Goal: Transaction & Acquisition: Purchase product/service

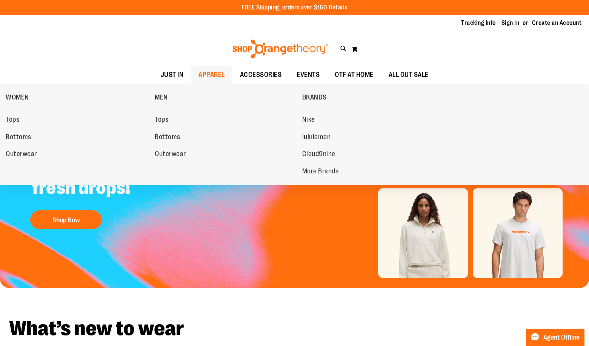
type input "**********"
click at [205, 75] on span "APPAREL" at bounding box center [211, 74] width 26 height 17
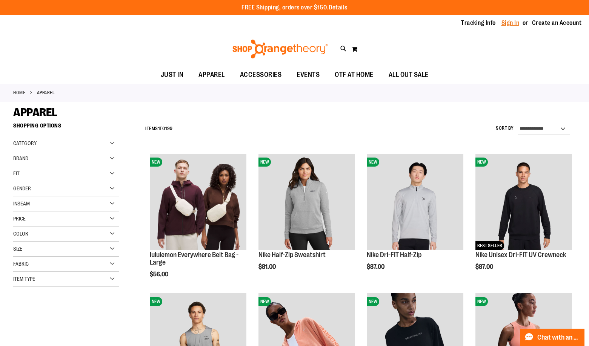
type input "**********"
click at [514, 20] on link "Sign In" at bounding box center [510, 23] width 18 height 8
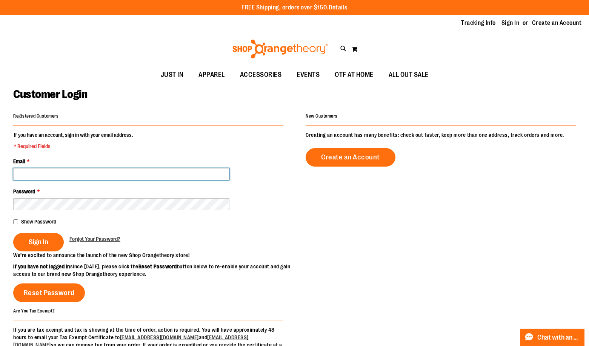
type input "**********"
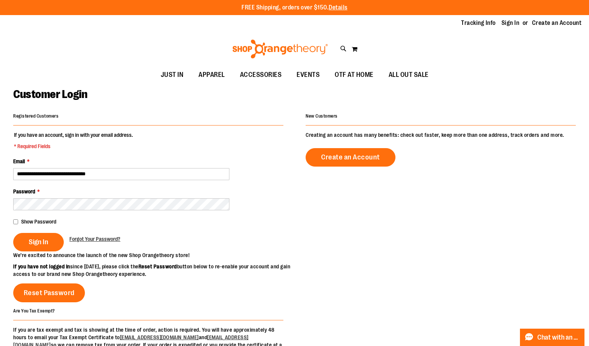
type input "**********"
click at [34, 245] on span "Sign In" at bounding box center [39, 242] width 20 height 8
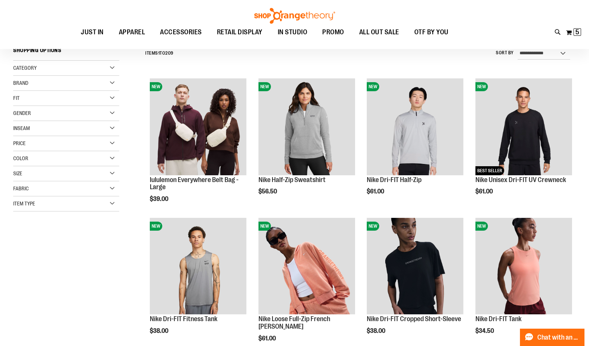
scroll to position [113, 0]
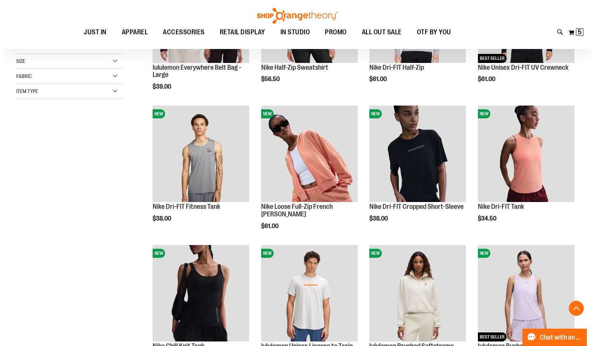
scroll to position [188, 0]
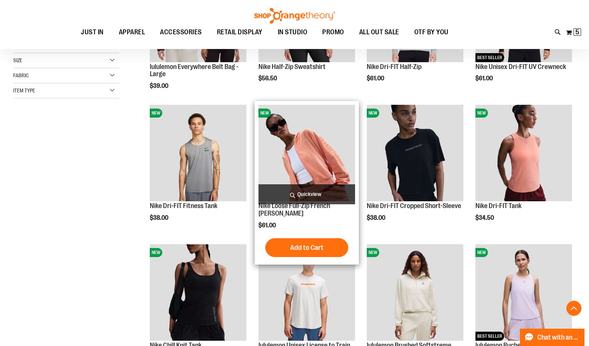
type input "**********"
click at [318, 192] on span "Quickview" at bounding box center [306, 194] width 97 height 20
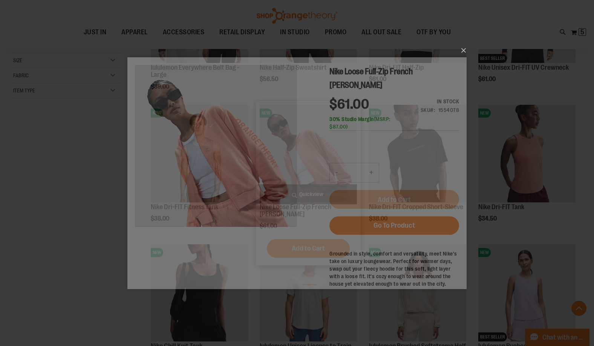
scroll to position [0, 0]
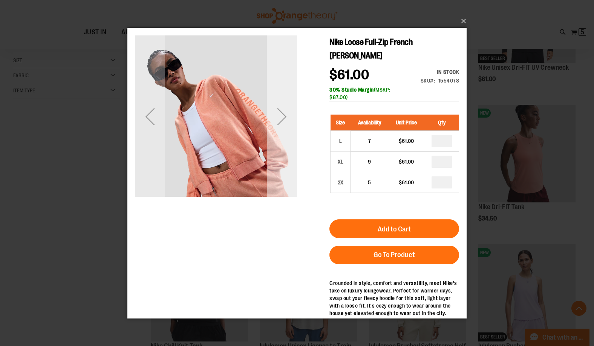
click at [275, 149] on div "Next" at bounding box center [282, 116] width 30 height 162
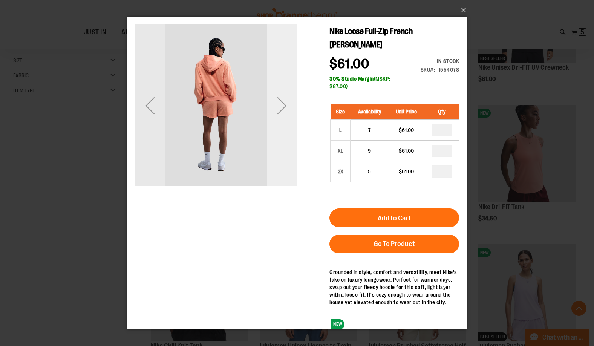
click at [275, 149] on div "Next" at bounding box center [282, 105] width 30 height 162
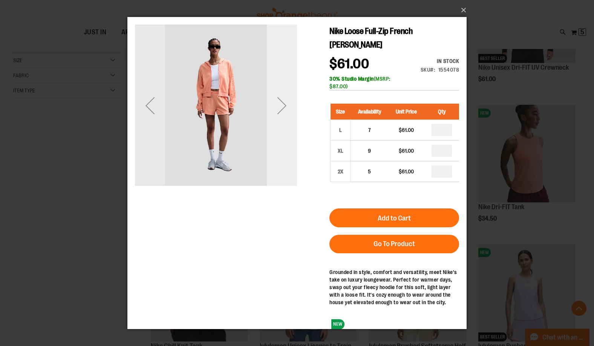
click at [275, 149] on div "Next" at bounding box center [282, 105] width 30 height 162
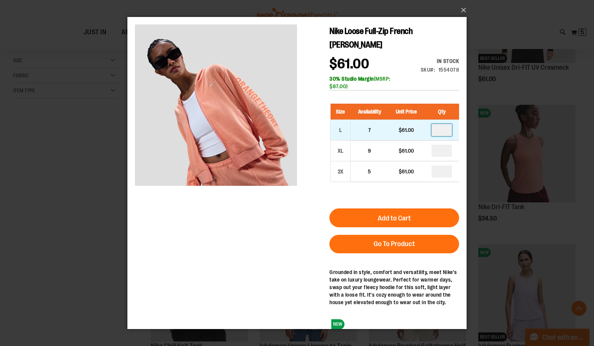
click at [445, 124] on input "number" at bounding box center [442, 130] width 20 height 12
type input "*"
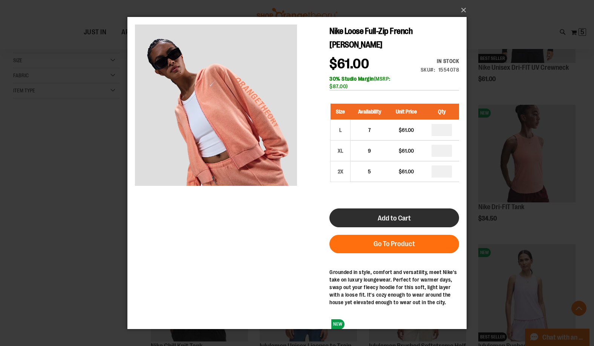
click at [409, 214] on span "Add to Cart" at bounding box center [394, 218] width 33 height 8
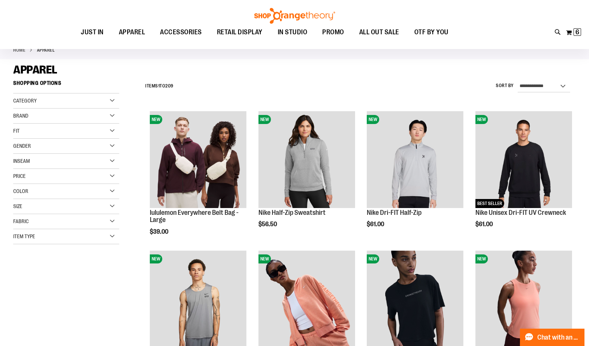
scroll to position [75, 0]
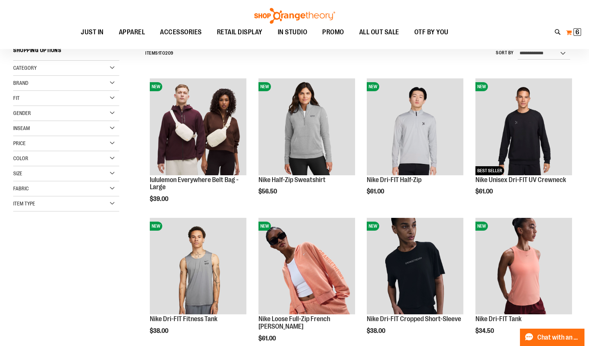
click at [576, 33] on span "6" at bounding box center [577, 32] width 4 height 8
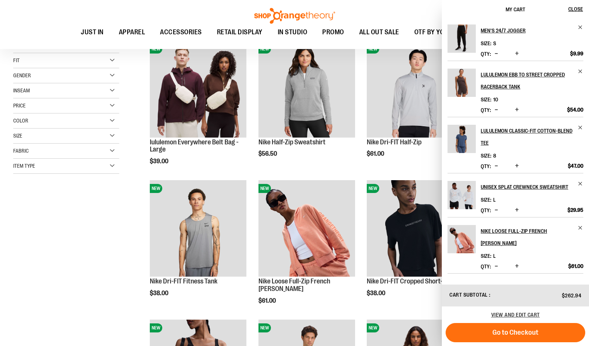
scroll to position [188, 0]
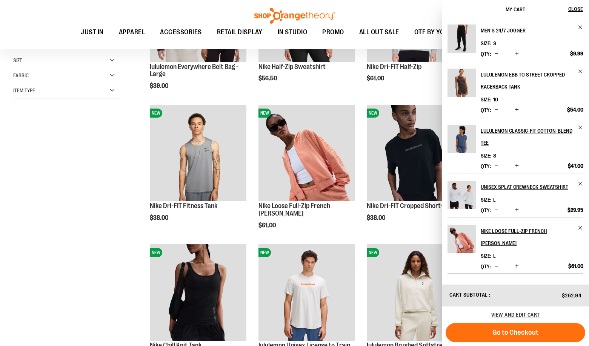
click at [494, 266] on span "Decrease product quantity" at bounding box center [495, 266] width 3 height 8
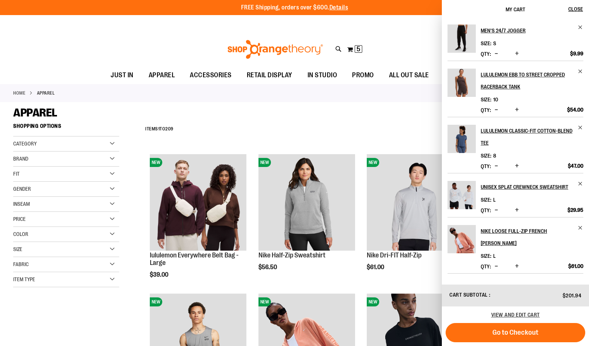
click at [309, 115] on div "APPAREL" at bounding box center [294, 113] width 562 height 14
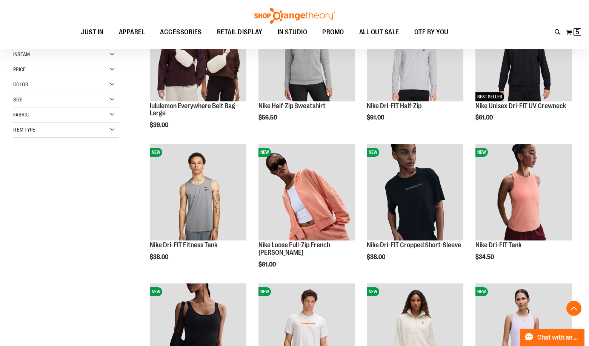
scroll to position [226, 0]
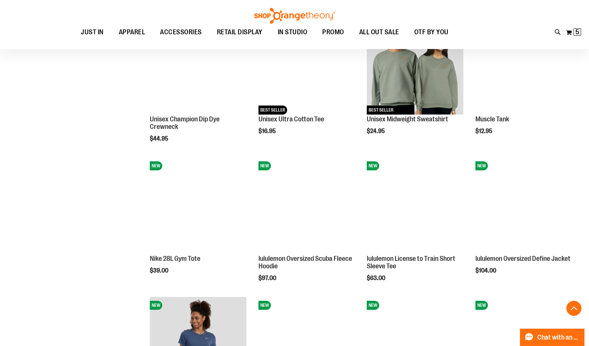
scroll to position [565, 0]
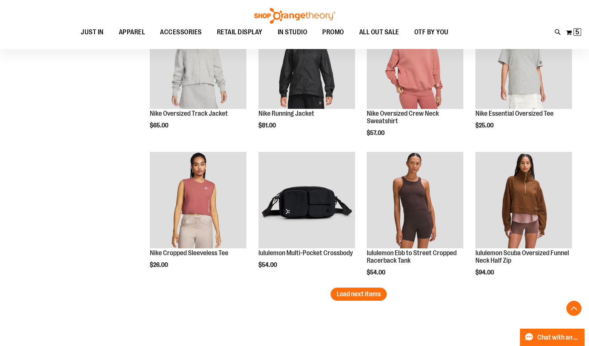
scroll to position [1131, 0]
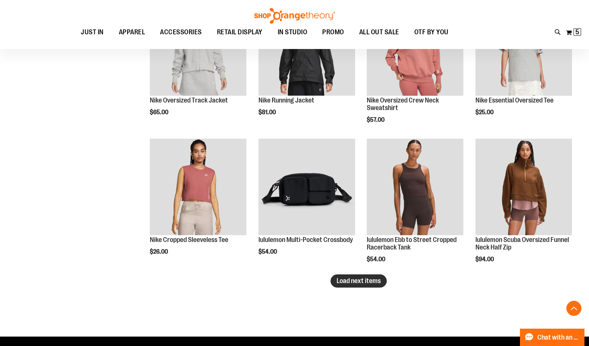
click at [354, 283] on span "Load next items" at bounding box center [358, 281] width 44 height 8
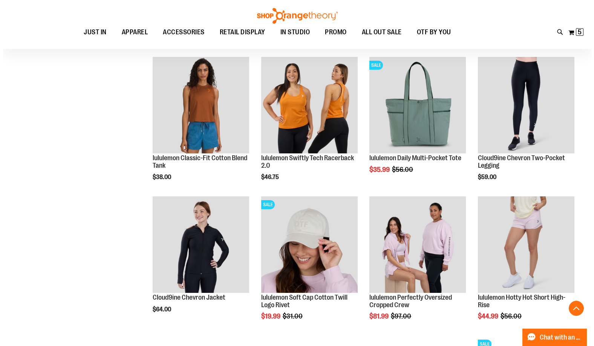
scroll to position [1357, 0]
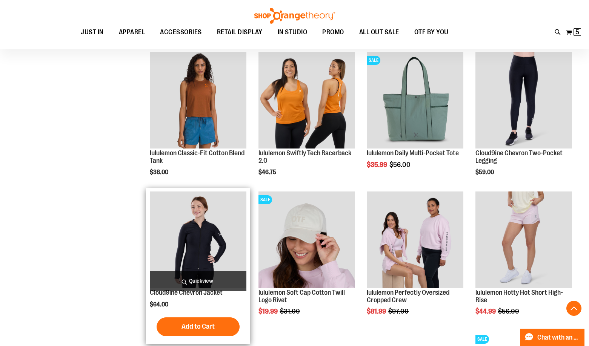
click at [189, 279] on span "Quickview" at bounding box center [198, 281] width 97 height 20
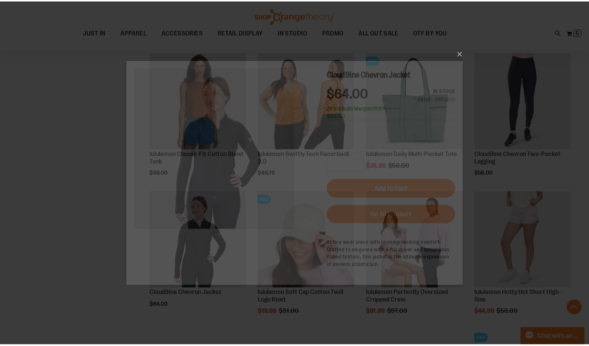
scroll to position [0, 0]
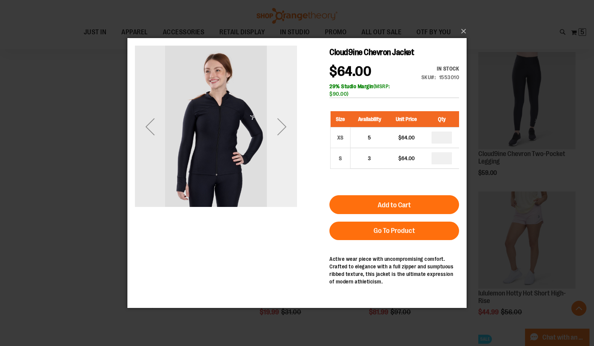
click at [296, 122] on div "Next" at bounding box center [282, 127] width 30 height 30
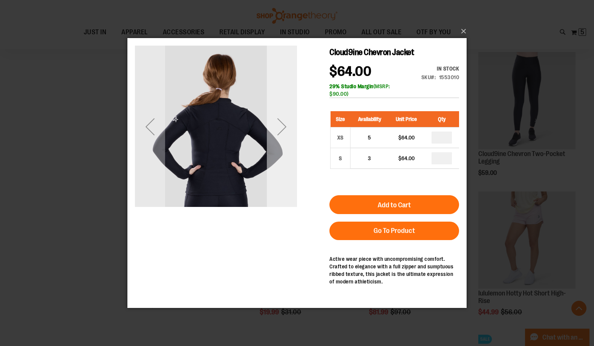
click at [285, 147] on div "Next" at bounding box center [282, 127] width 30 height 162
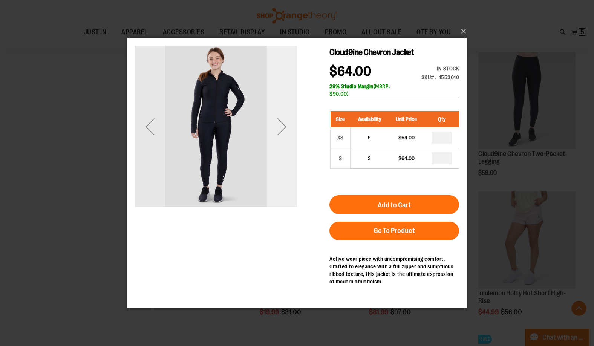
click at [290, 127] on div "Next" at bounding box center [282, 127] width 30 height 30
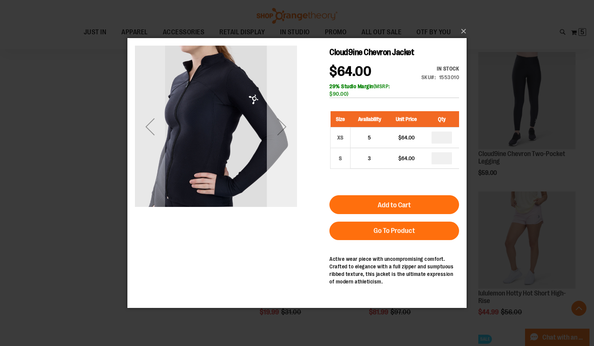
click at [288, 127] on div "Next" at bounding box center [282, 127] width 30 height 30
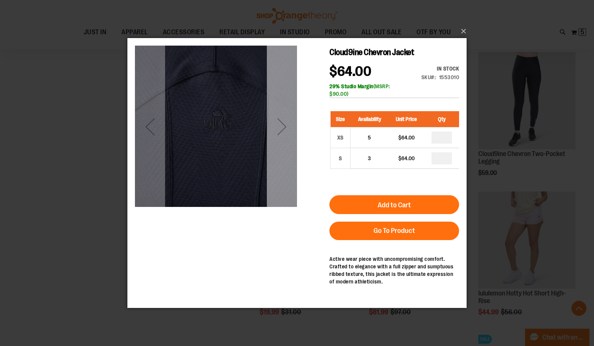
click at [288, 127] on div "Next" at bounding box center [282, 127] width 30 height 30
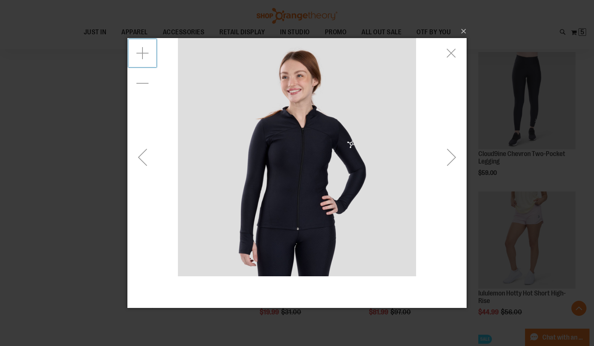
click at [146, 55] on div "Zoom in" at bounding box center [142, 53] width 30 height 30
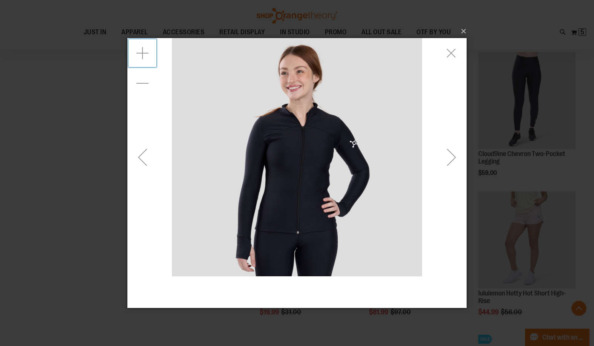
click at [146, 55] on div "Zoom in" at bounding box center [142, 53] width 30 height 30
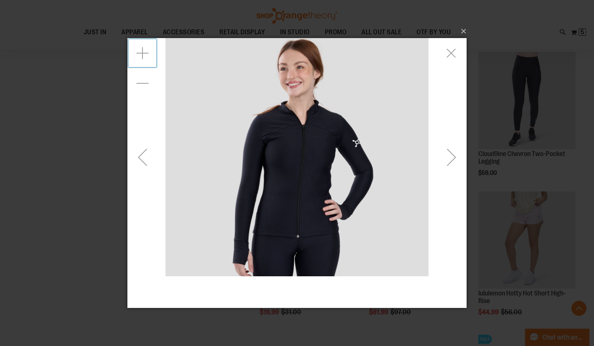
click at [146, 55] on div "Zoom in" at bounding box center [142, 53] width 30 height 30
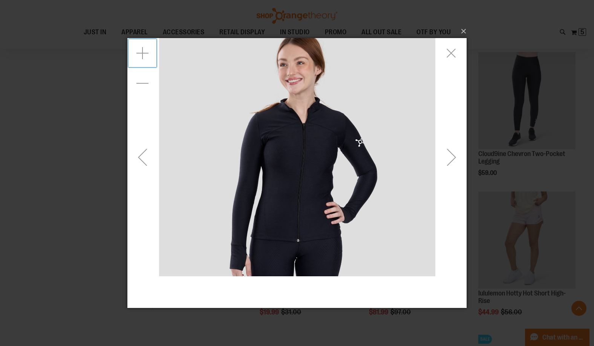
click at [146, 55] on div "Zoom in" at bounding box center [142, 53] width 30 height 30
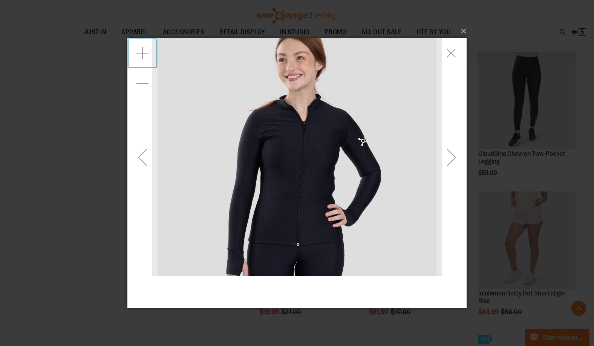
click at [146, 55] on div "Zoom in" at bounding box center [142, 53] width 30 height 30
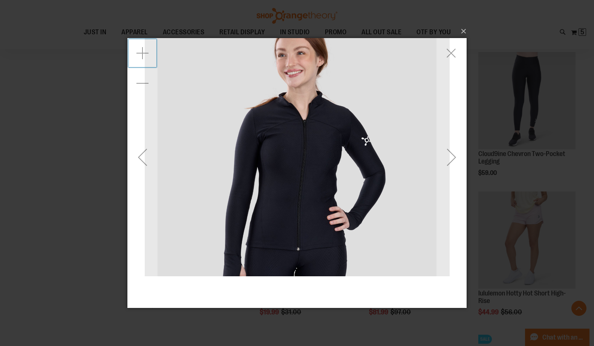
click at [146, 55] on div "Zoom in" at bounding box center [142, 53] width 30 height 30
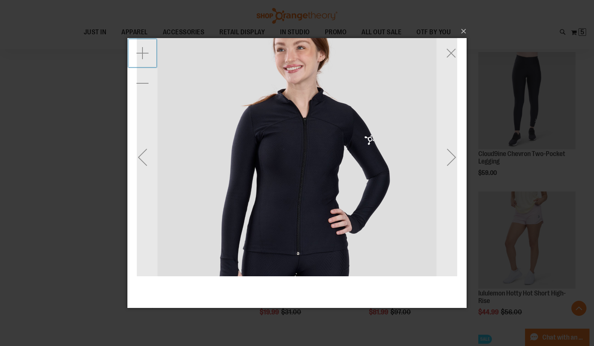
click at [146, 55] on div "Zoom in" at bounding box center [142, 53] width 30 height 30
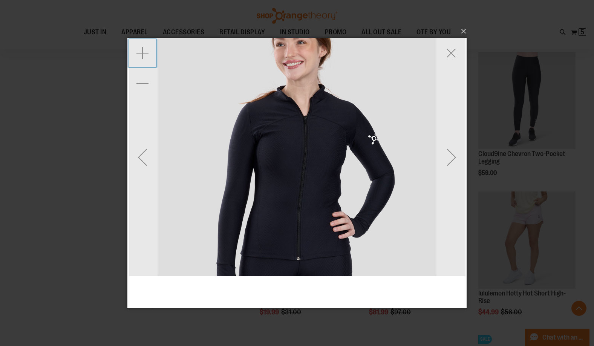
click at [146, 55] on div "Zoom in" at bounding box center [142, 53] width 30 height 30
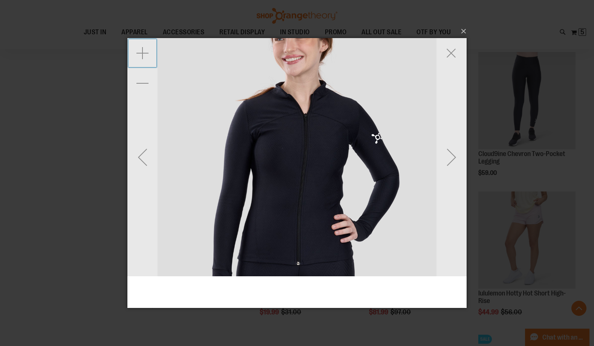
click at [146, 55] on div "Zoom in" at bounding box center [142, 53] width 30 height 30
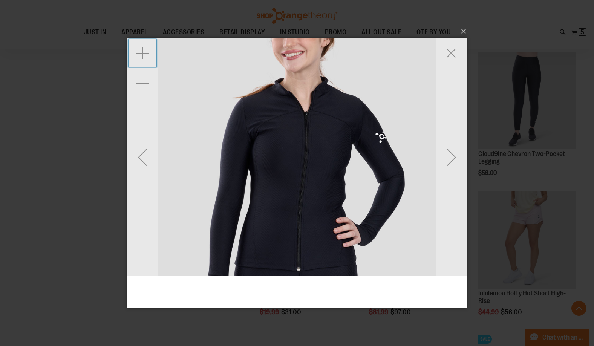
click at [146, 55] on div "Zoom in" at bounding box center [142, 53] width 30 height 30
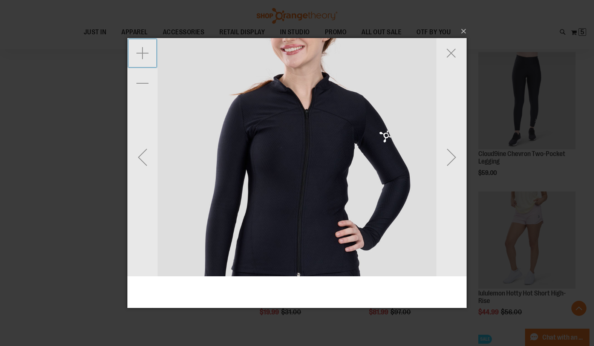
click at [146, 55] on div "Zoom in" at bounding box center [142, 53] width 30 height 30
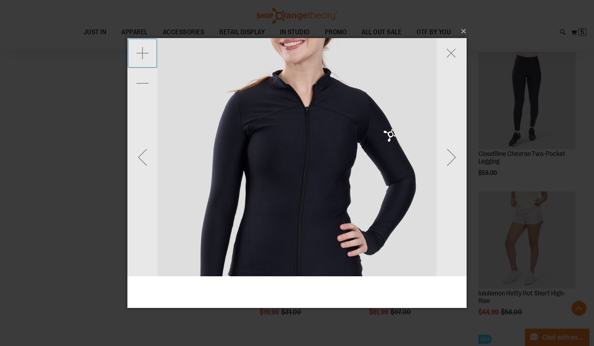
click at [146, 55] on div "Zoom in" at bounding box center [142, 53] width 30 height 30
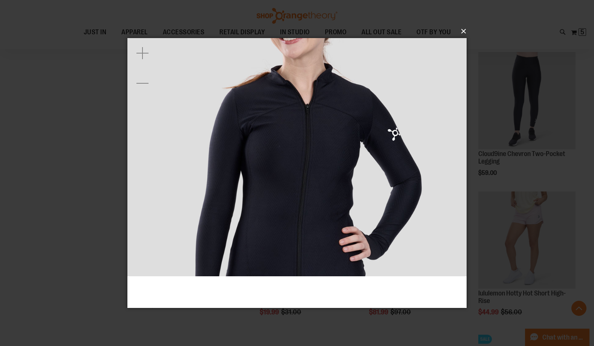
click at [463, 31] on button "×" at bounding box center [299, 31] width 339 height 17
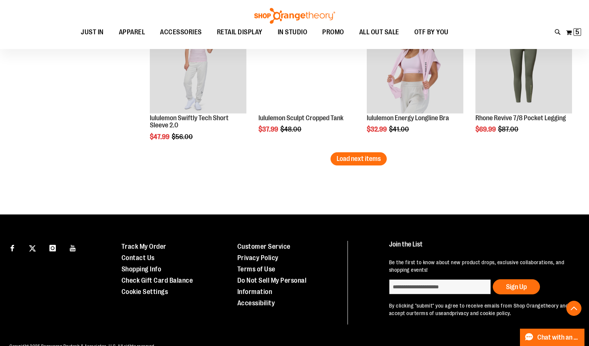
scroll to position [1688, 0]
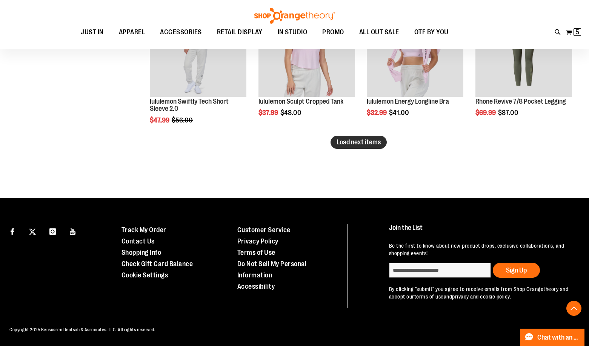
click at [360, 144] on span "Load next items" at bounding box center [358, 142] width 44 height 8
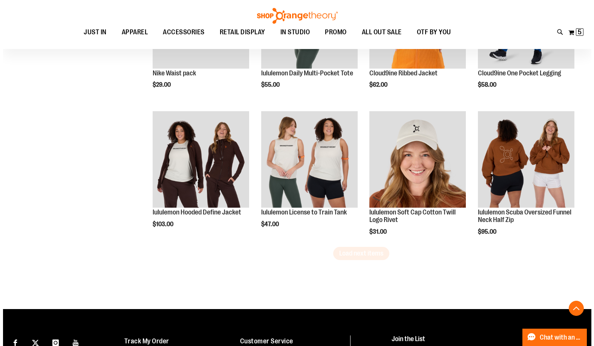
scroll to position [2027, 0]
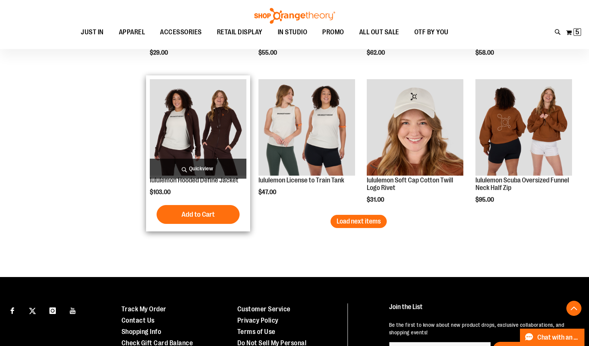
click at [206, 173] on span "Quickview" at bounding box center [198, 169] width 97 height 20
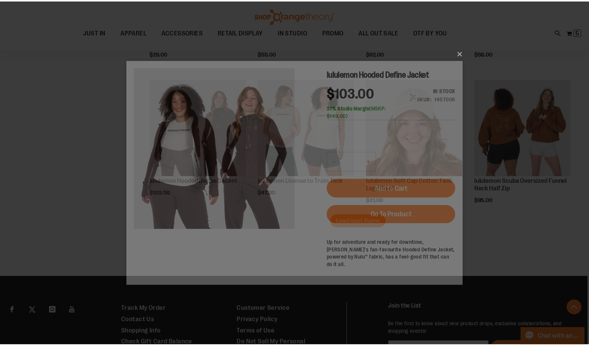
scroll to position [0, 0]
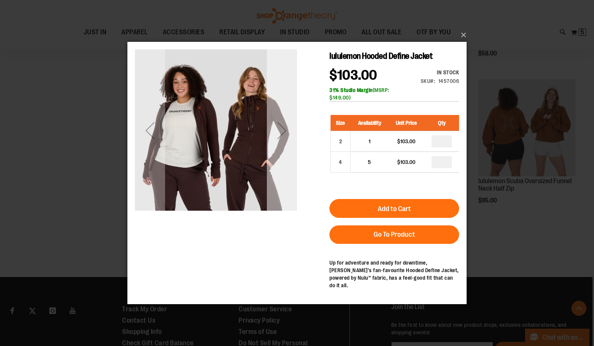
click at [281, 164] on div "Next" at bounding box center [282, 130] width 30 height 162
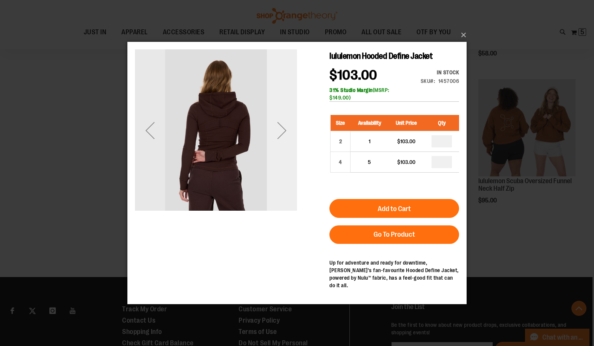
click at [281, 164] on div "Next" at bounding box center [282, 130] width 30 height 162
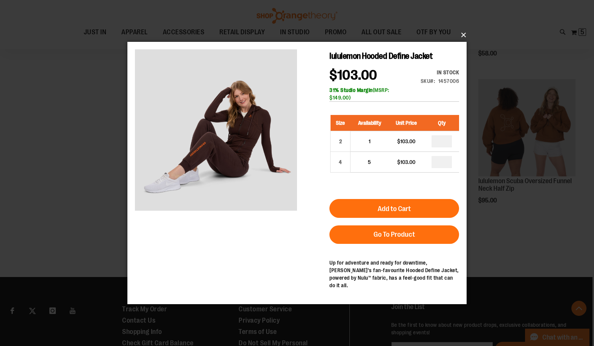
click at [467, 32] on button "×" at bounding box center [299, 35] width 339 height 17
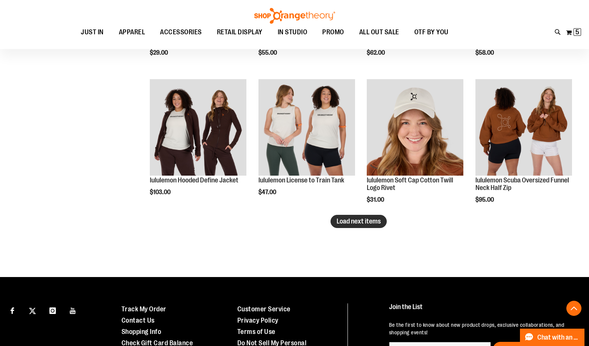
click at [368, 224] on span "Load next items" at bounding box center [358, 222] width 44 height 8
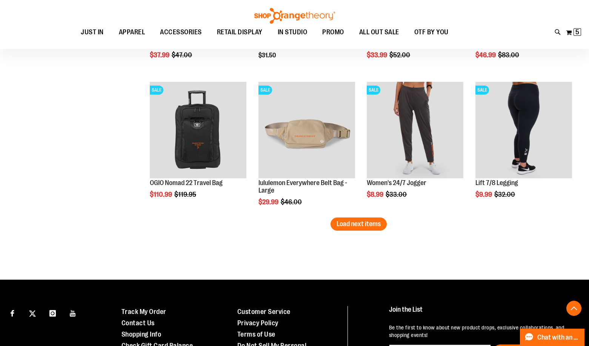
scroll to position [2480, 0]
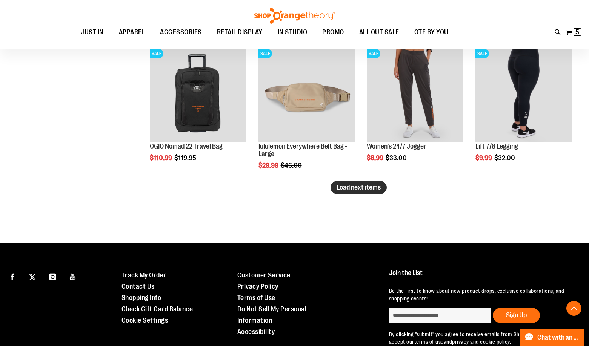
click at [353, 190] on span "Load next items" at bounding box center [358, 188] width 44 height 8
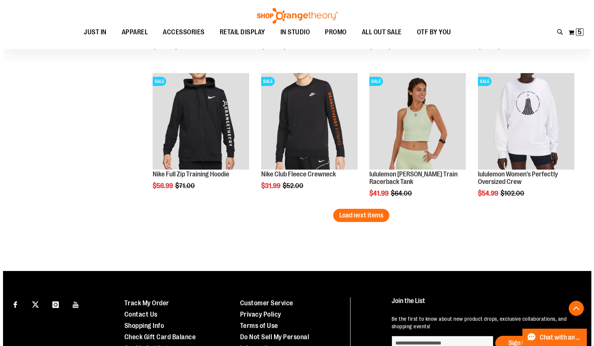
scroll to position [2894, 0]
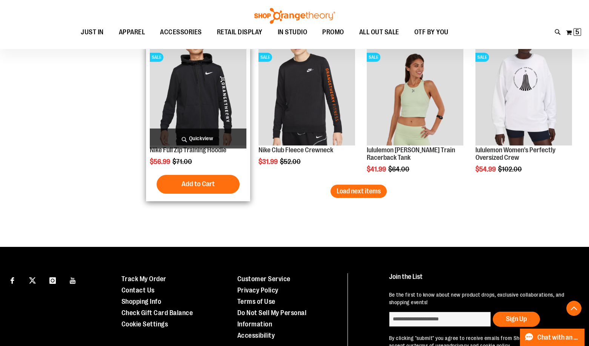
click at [217, 140] on span "Quickview" at bounding box center [198, 139] width 97 height 20
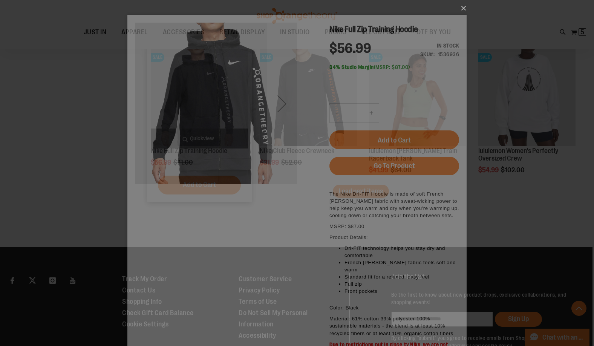
scroll to position [0, 0]
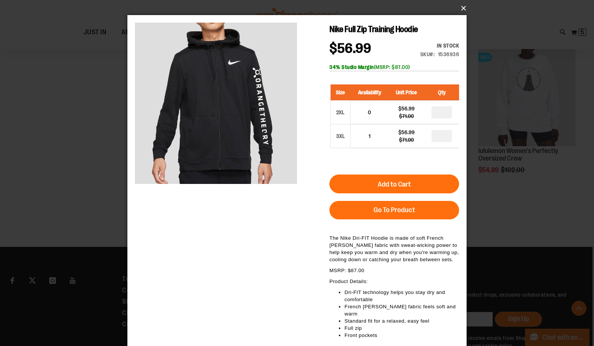
click at [464, 8] on button "×" at bounding box center [299, 8] width 339 height 17
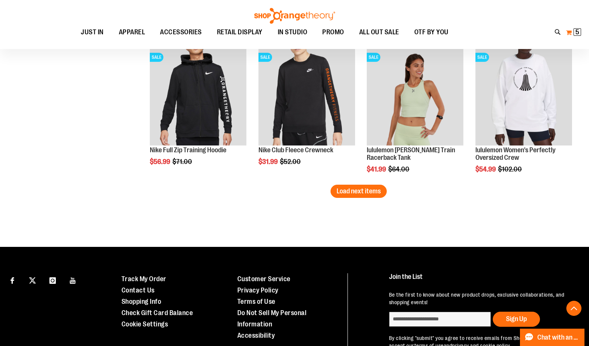
click at [575, 35] on span "5 5 items" at bounding box center [577, 32] width 8 height 8
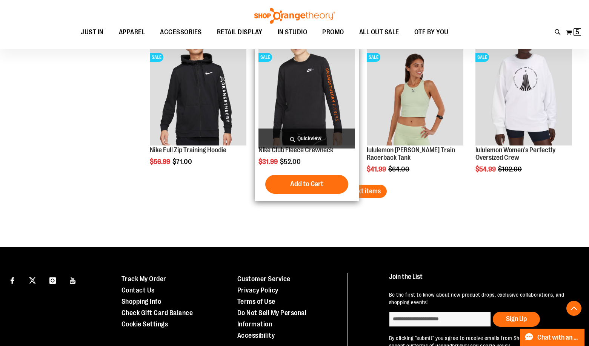
click at [308, 132] on span "Quickview" at bounding box center [306, 139] width 97 height 20
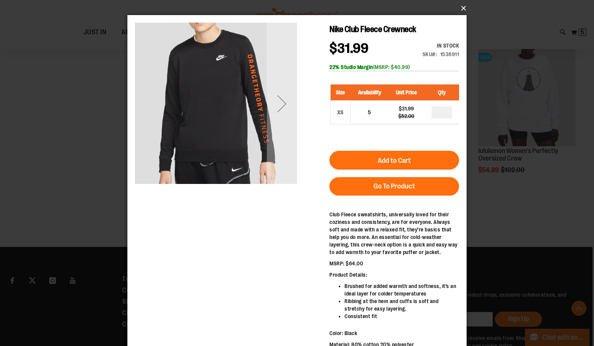
click at [464, 8] on button "×" at bounding box center [299, 8] width 339 height 17
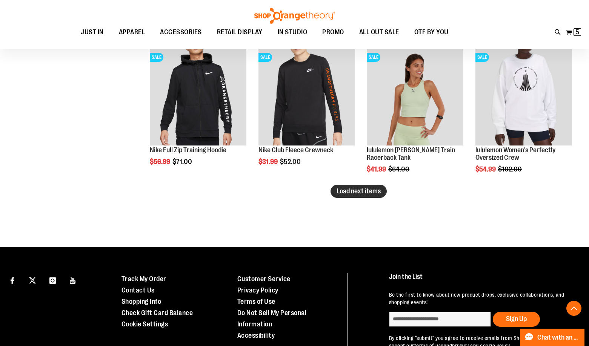
click at [365, 195] on span "Load next items" at bounding box center [358, 191] width 44 height 8
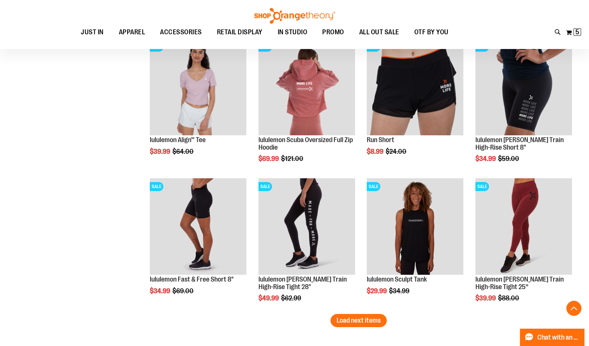
scroll to position [3196, 0]
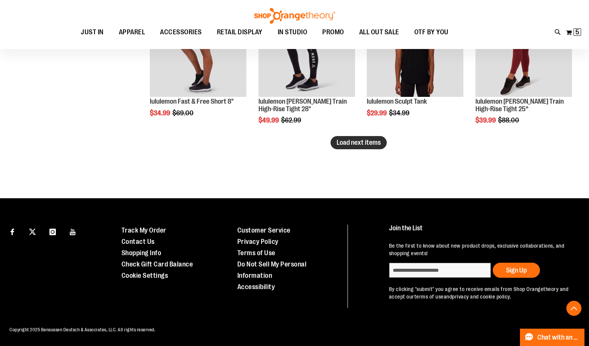
click at [358, 141] on span "Load next items" at bounding box center [358, 143] width 44 height 8
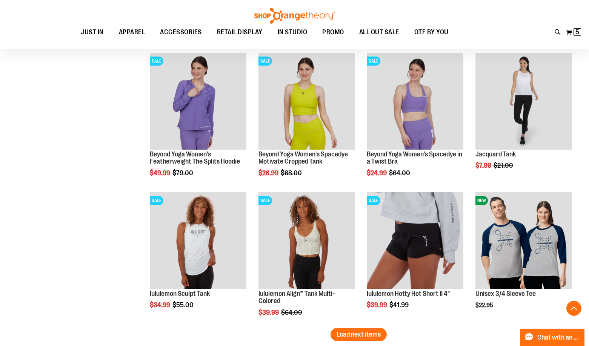
scroll to position [3663, 0]
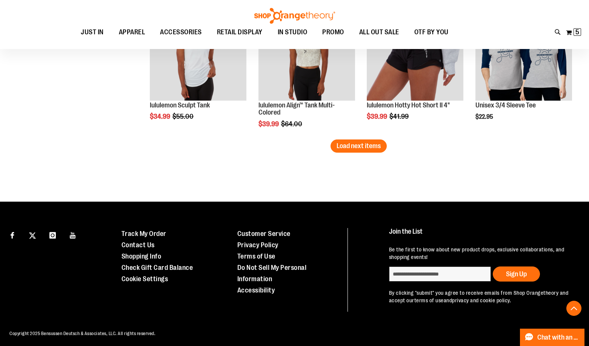
click at [362, 143] on span "Load next items" at bounding box center [358, 146] width 44 height 8
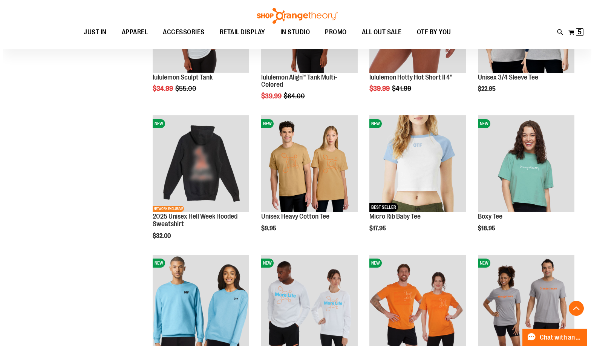
scroll to position [3814, 0]
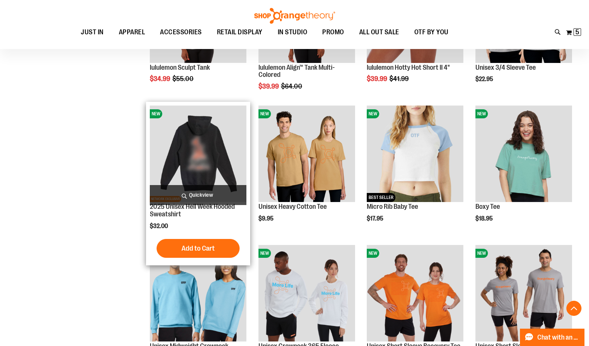
click at [211, 190] on span "Quickview" at bounding box center [198, 195] width 97 height 20
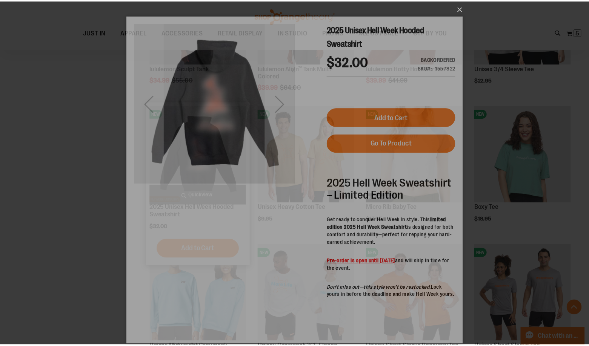
scroll to position [0, 0]
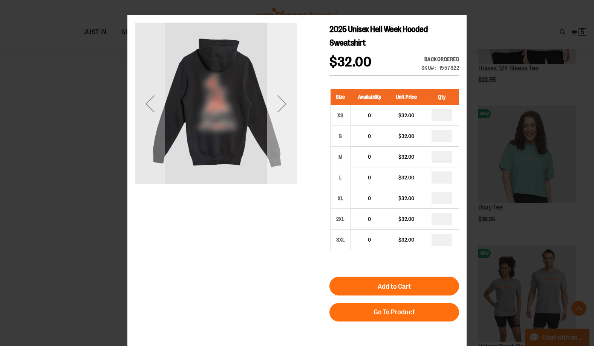
click at [275, 116] on div "Next" at bounding box center [282, 104] width 30 height 30
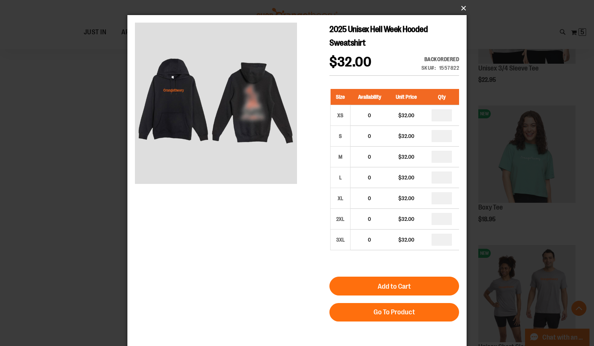
click at [464, 6] on button "×" at bounding box center [299, 8] width 339 height 17
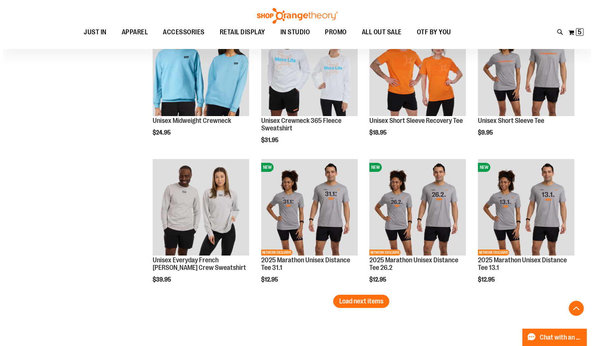
scroll to position [4040, 0]
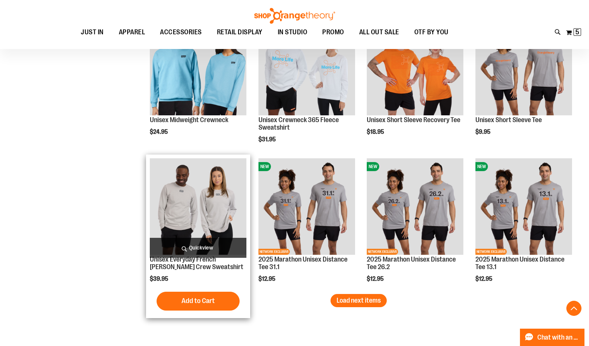
click at [176, 252] on span "Quickview" at bounding box center [198, 248] width 97 height 20
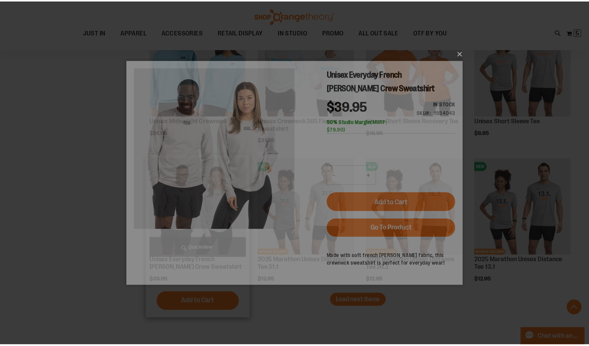
scroll to position [0, 0]
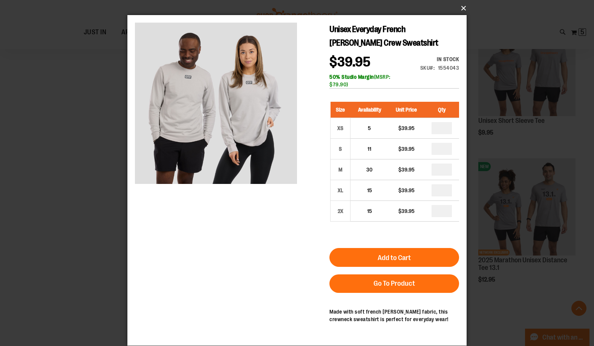
click at [462, 7] on button "×" at bounding box center [299, 8] width 339 height 17
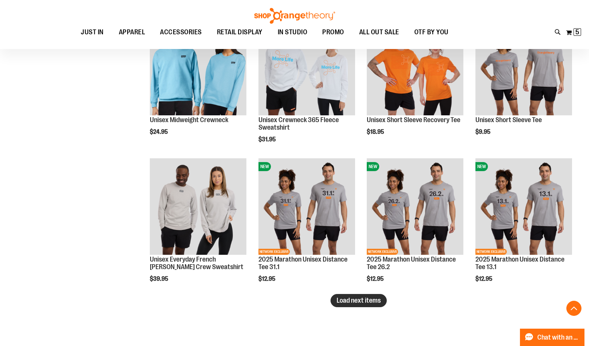
click at [362, 304] on span "Load next items" at bounding box center [358, 301] width 44 height 8
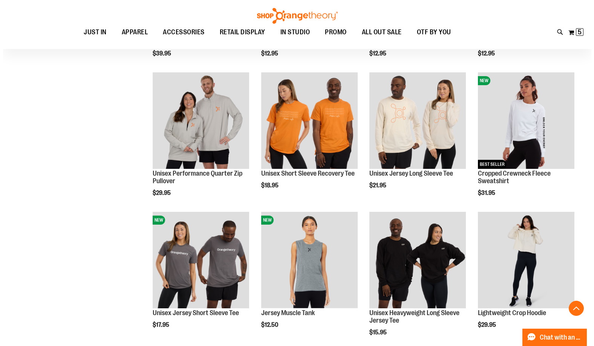
scroll to position [4267, 0]
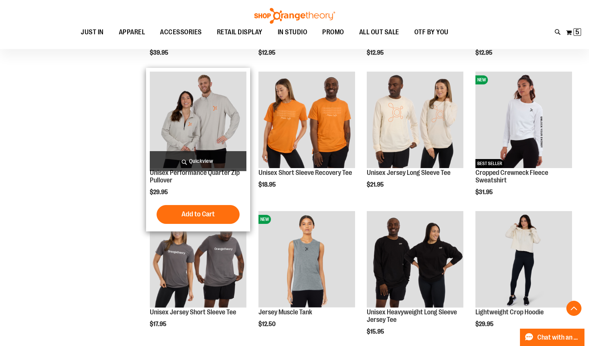
click at [176, 156] on span "Quickview" at bounding box center [198, 161] width 97 height 20
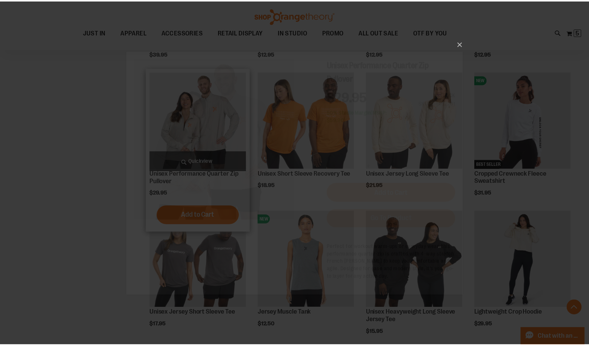
scroll to position [0, 0]
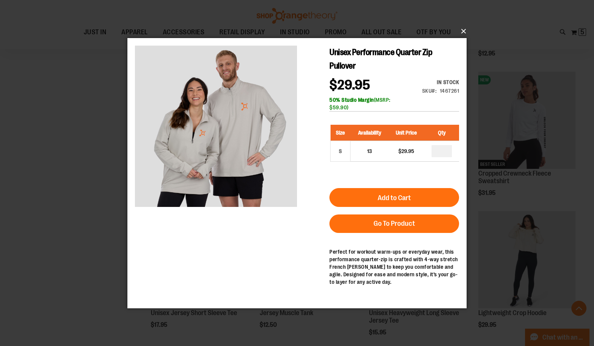
click at [463, 27] on button "×" at bounding box center [299, 31] width 339 height 17
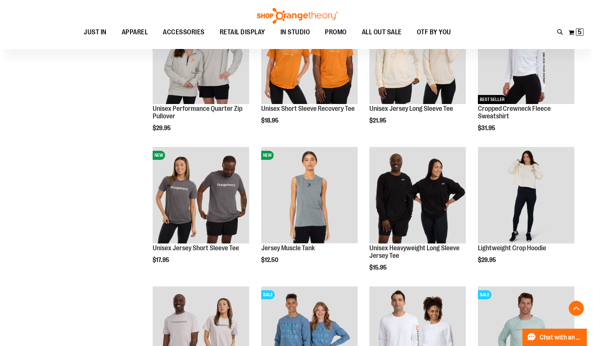
scroll to position [4342, 0]
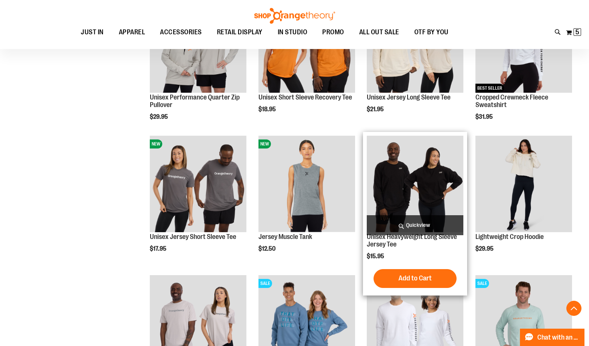
click at [389, 227] on span "Quickview" at bounding box center [415, 225] width 97 height 20
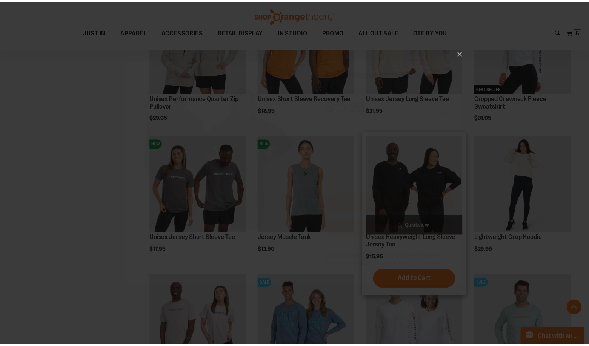
scroll to position [0, 0]
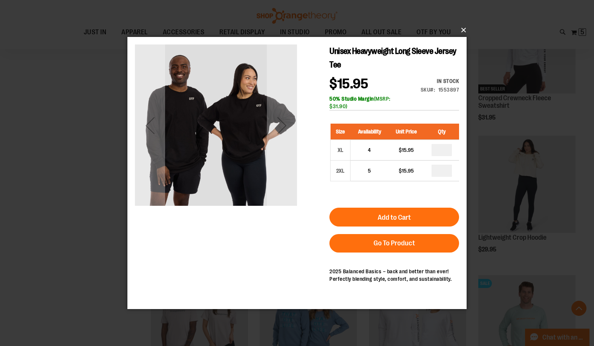
click at [462, 29] on button "×" at bounding box center [299, 30] width 339 height 17
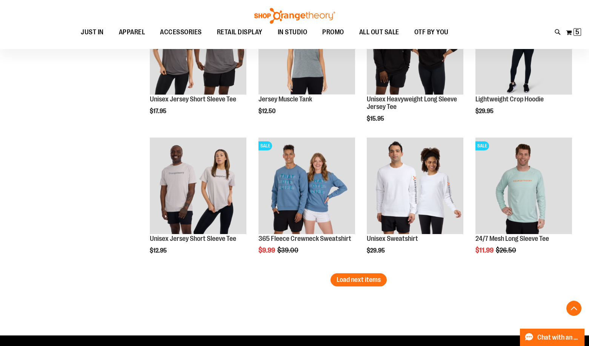
scroll to position [4493, 0]
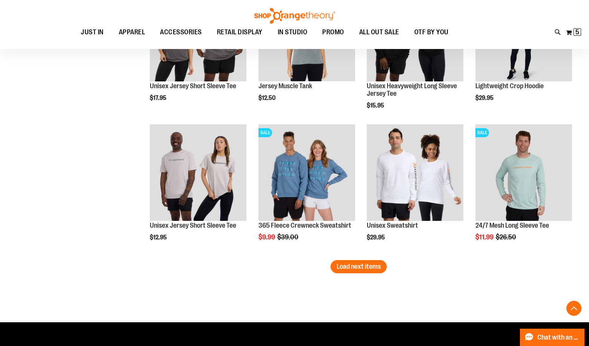
click at [361, 267] on span "Load next items" at bounding box center [358, 267] width 44 height 8
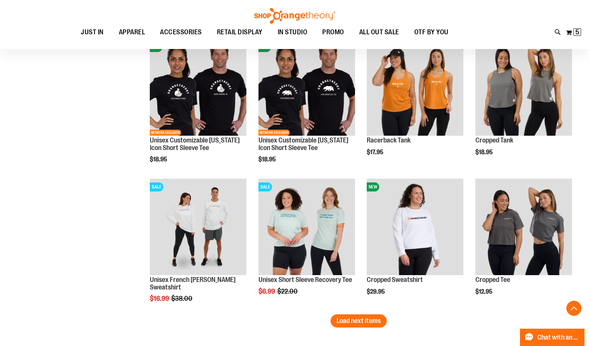
scroll to position [4870, 0]
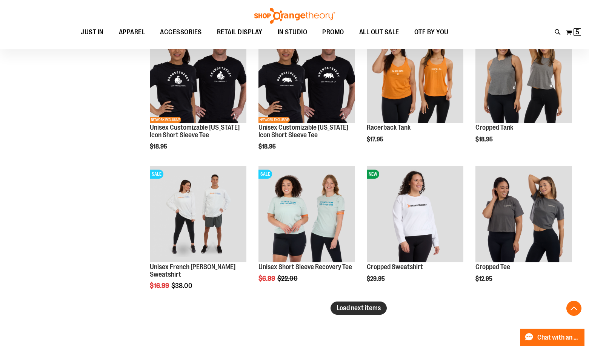
click at [360, 311] on span "Load next items" at bounding box center [358, 308] width 44 height 8
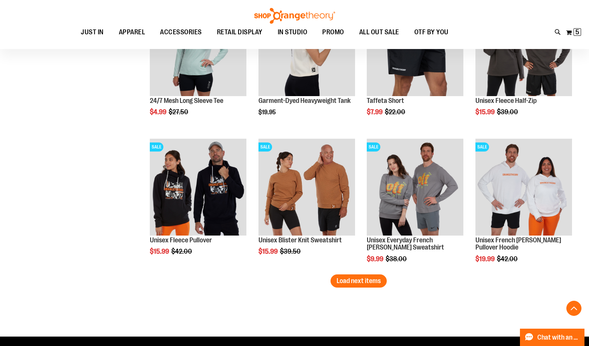
scroll to position [5323, 0]
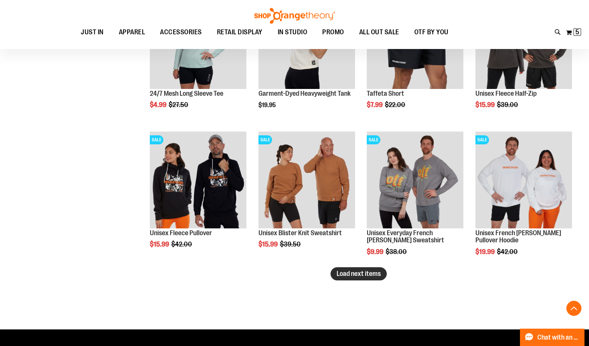
click at [359, 277] on span "Load next items" at bounding box center [358, 274] width 44 height 8
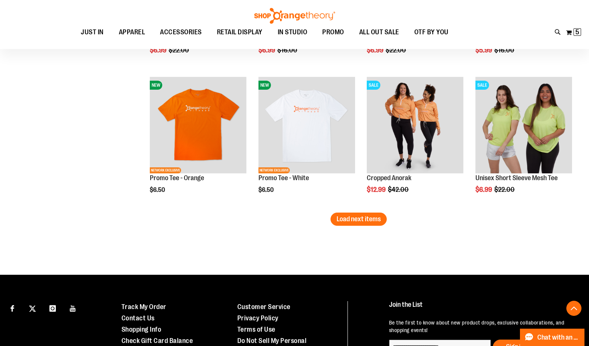
scroll to position [5813, 0]
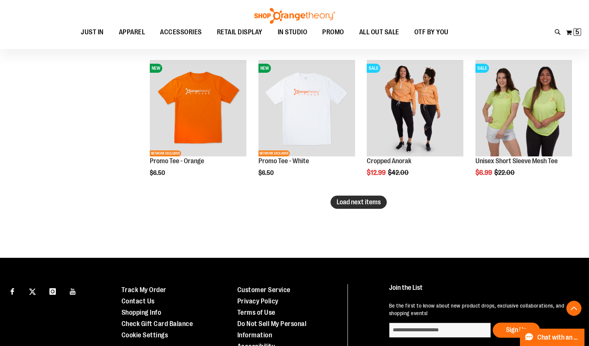
click at [357, 206] on span "Load next items" at bounding box center [358, 202] width 44 height 8
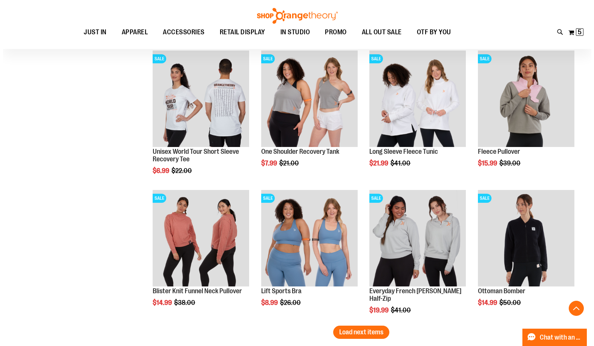
scroll to position [6114, 0]
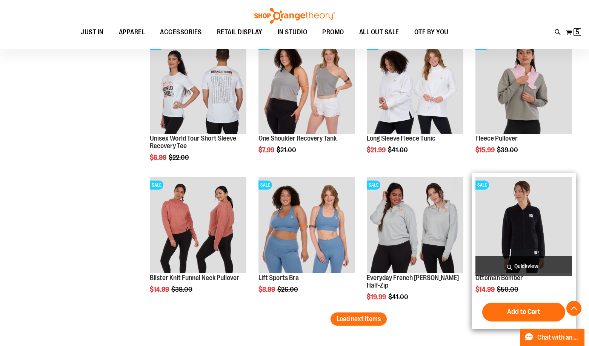
click at [535, 267] on span "Quickview" at bounding box center [523, 266] width 97 height 20
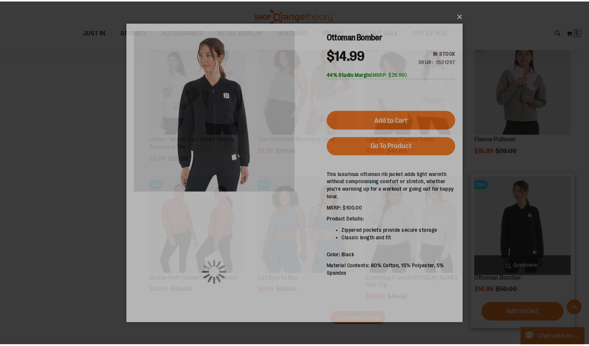
scroll to position [0, 0]
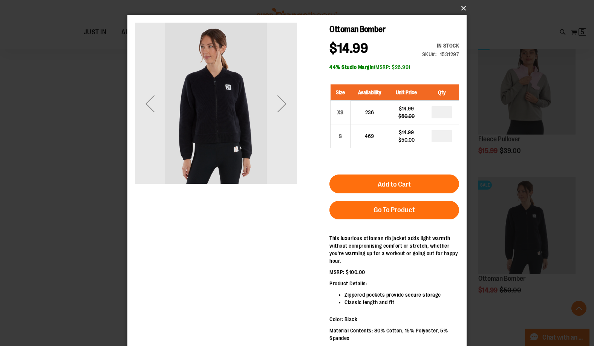
click at [461, 11] on button "×" at bounding box center [299, 8] width 339 height 17
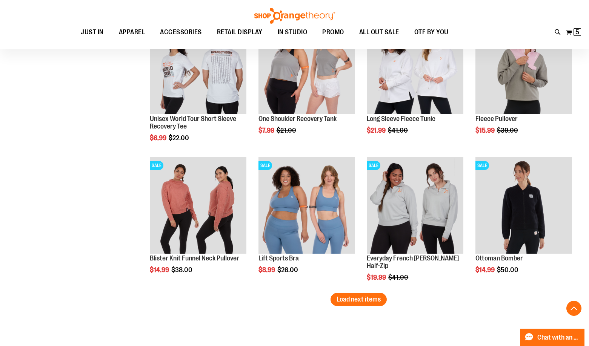
scroll to position [6152, 0]
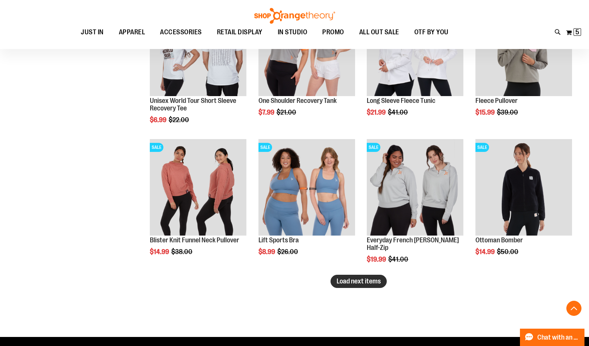
click at [360, 282] on span "Load next items" at bounding box center [358, 282] width 44 height 8
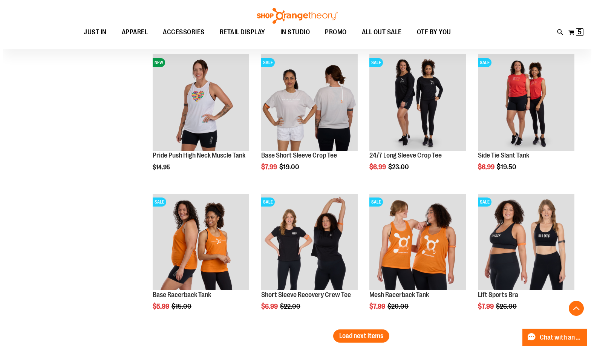
scroll to position [6529, 0]
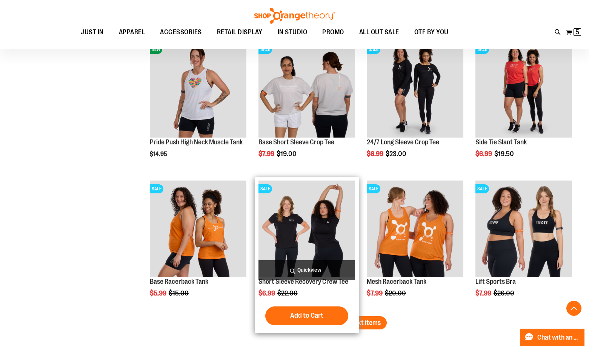
click at [327, 269] on span "Quickview" at bounding box center [306, 270] width 97 height 20
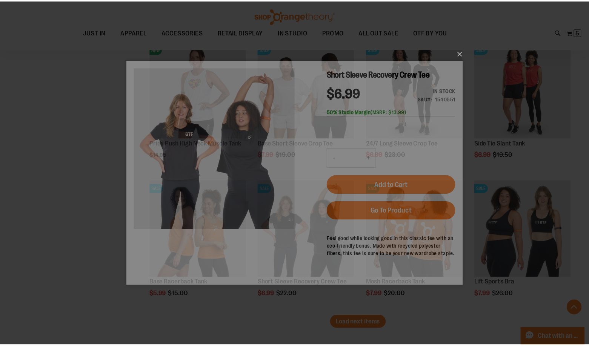
scroll to position [0, 0]
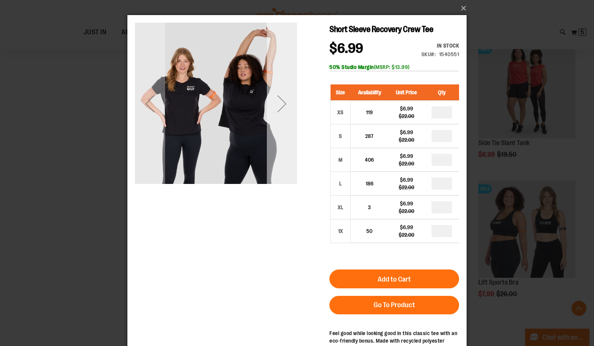
click at [279, 158] on div "Next" at bounding box center [282, 104] width 30 height 162
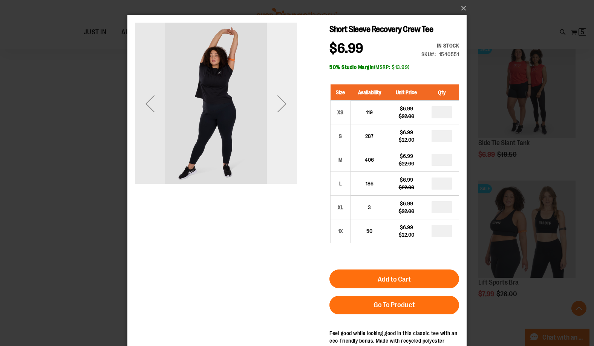
click at [279, 158] on div "Next" at bounding box center [282, 104] width 30 height 162
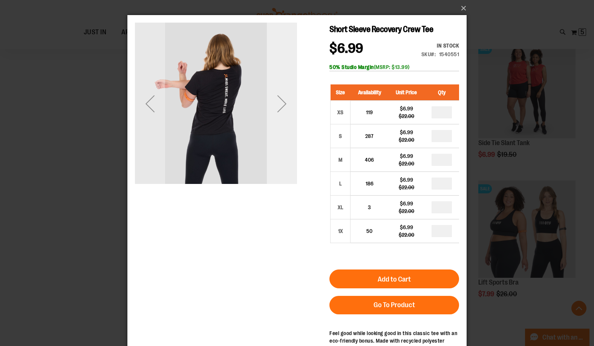
click at [279, 158] on div "Next" at bounding box center [282, 104] width 30 height 162
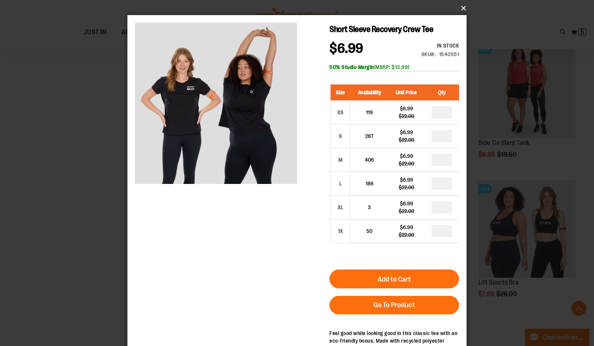
click at [461, 6] on button "×" at bounding box center [299, 8] width 339 height 17
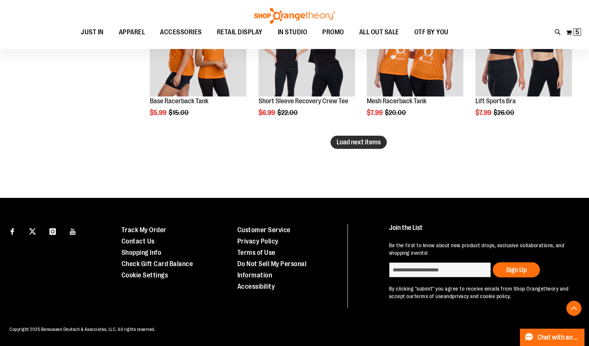
click at [360, 141] on span "Load next items" at bounding box center [358, 142] width 44 height 8
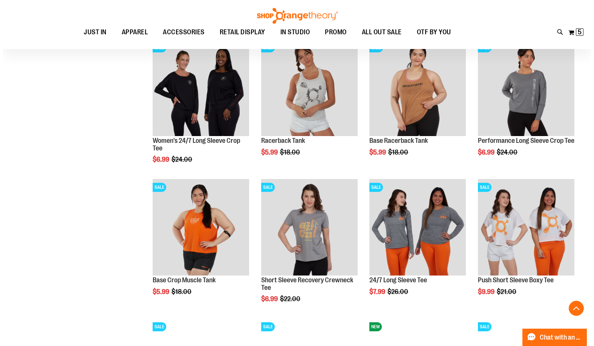
scroll to position [6823, 0]
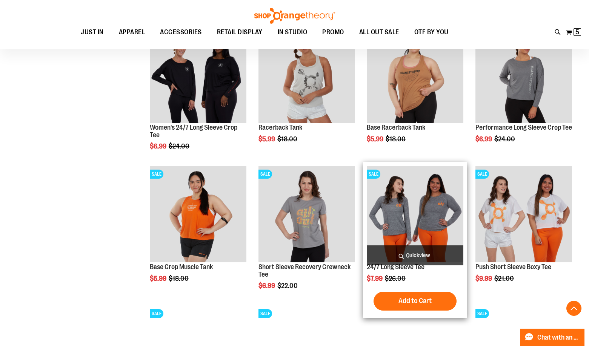
click at [421, 252] on span "Quickview" at bounding box center [415, 255] width 97 height 20
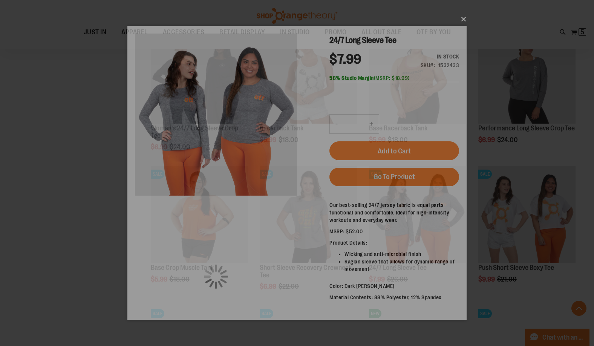
scroll to position [0, 0]
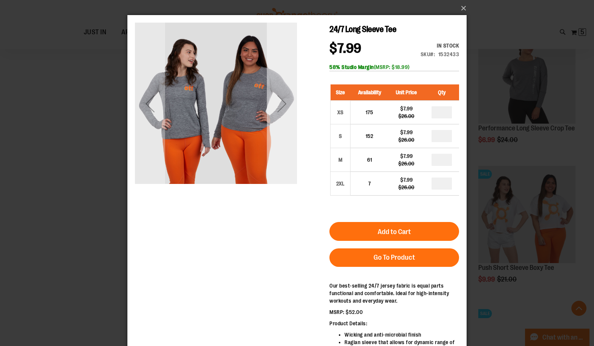
click at [274, 128] on div "Next" at bounding box center [282, 104] width 30 height 162
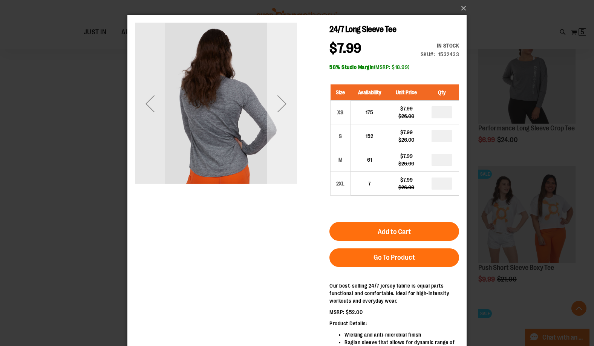
click at [274, 128] on div "Next" at bounding box center [282, 104] width 30 height 162
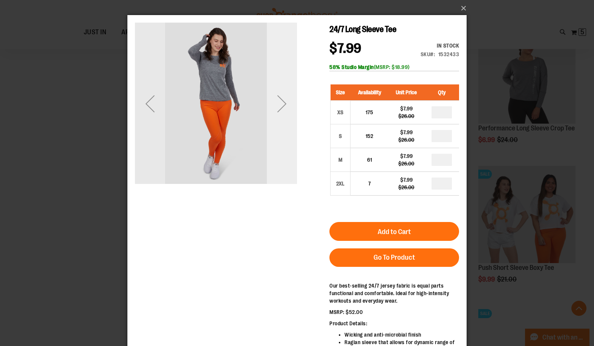
click at [274, 128] on div "Next" at bounding box center [282, 104] width 30 height 162
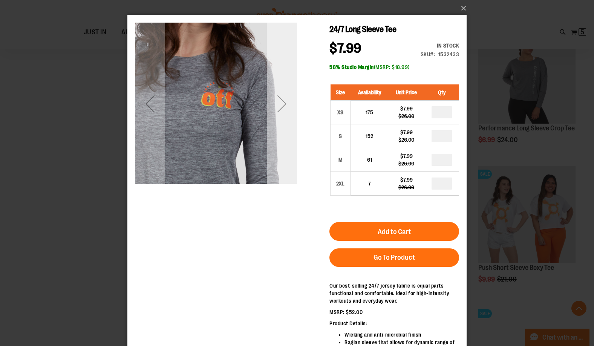
click at [274, 128] on div "Next" at bounding box center [282, 104] width 30 height 162
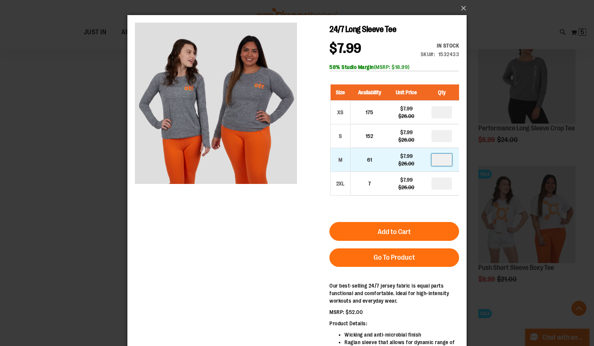
click at [448, 162] on input "number" at bounding box center [442, 160] width 20 height 12
type input "*"
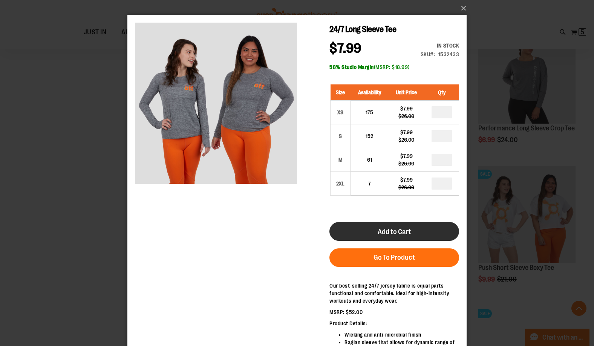
click at [436, 233] on button "Add to Cart" at bounding box center [395, 231] width 130 height 19
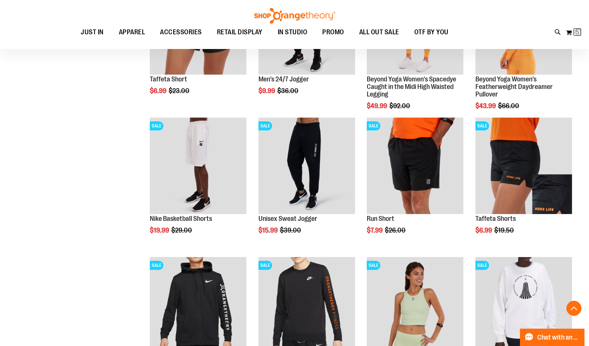
scroll to position [604, 0]
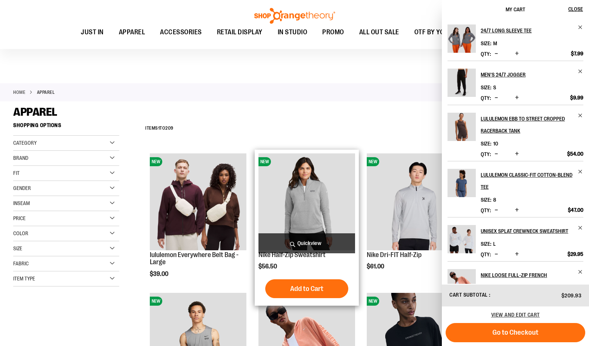
scroll to position [264, 0]
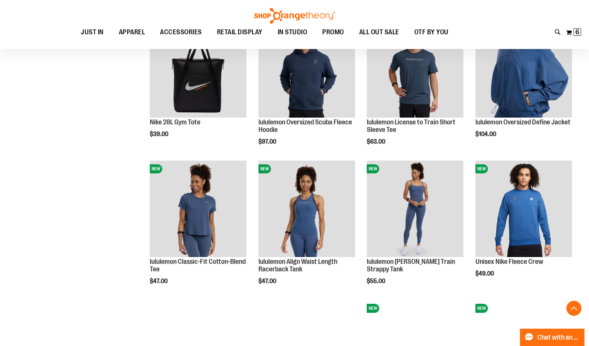
scroll to position [830, 0]
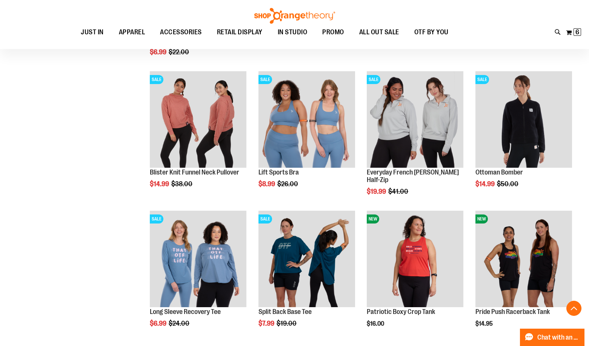
scroll to position [6449, 0]
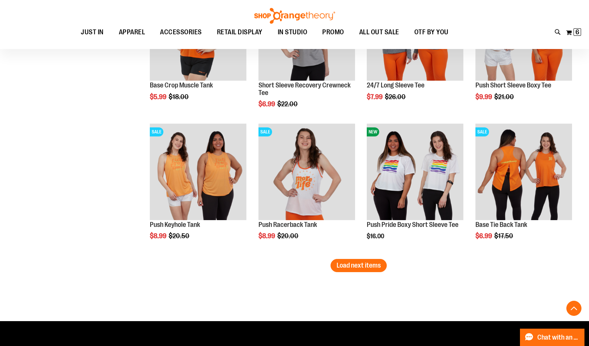
scroll to position [7014, 0]
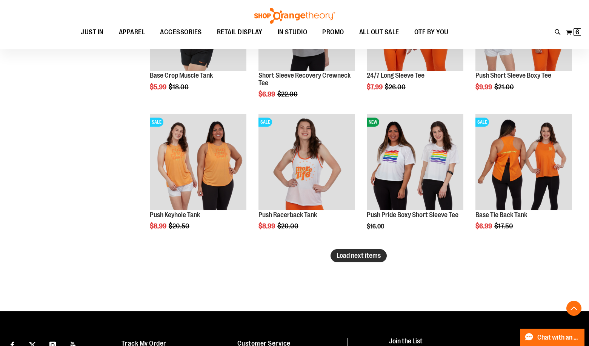
click at [359, 260] on button "Load next items" at bounding box center [358, 255] width 56 height 13
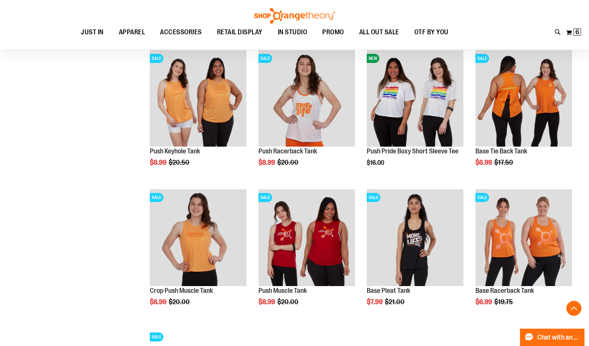
scroll to position [7090, 0]
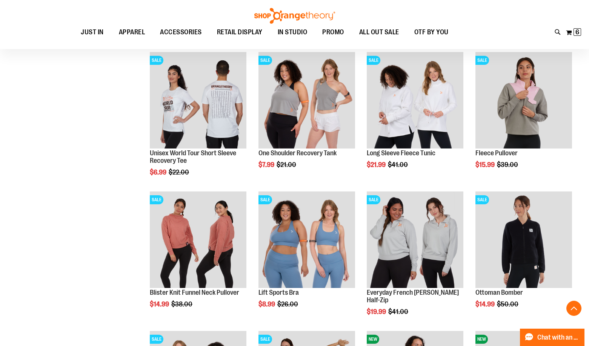
scroll to position [5996, 0]
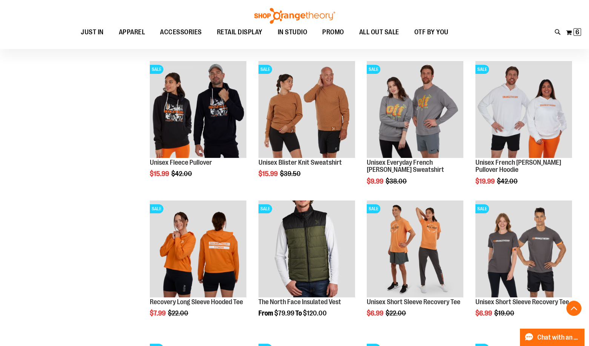
scroll to position [5355, 0]
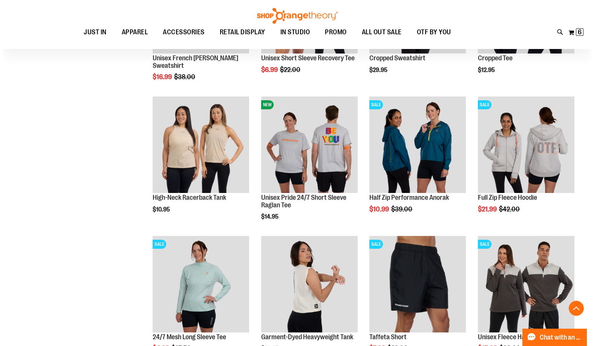
scroll to position [5091, 0]
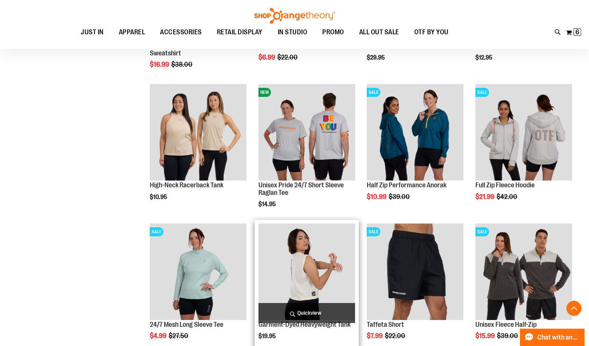
click at [326, 314] on span "Quickview" at bounding box center [306, 313] width 97 height 20
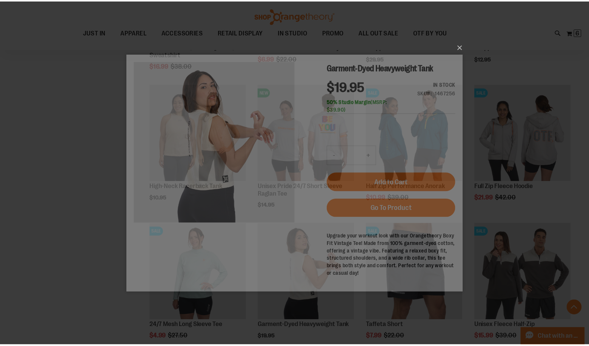
scroll to position [0, 0]
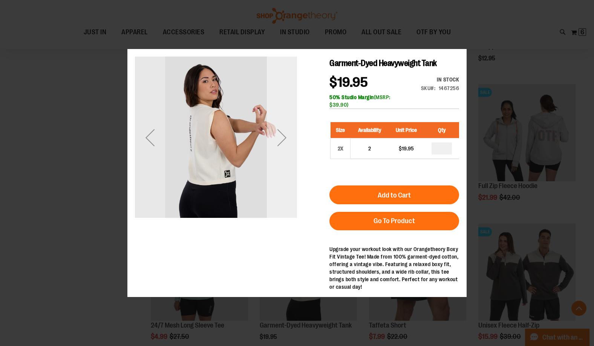
click at [276, 161] on div "Next" at bounding box center [282, 138] width 30 height 162
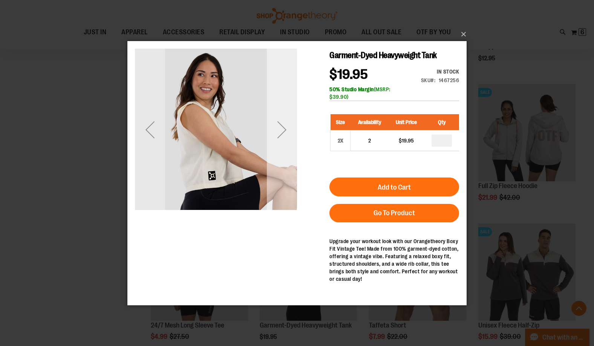
click at [276, 155] on div "Next" at bounding box center [282, 129] width 30 height 162
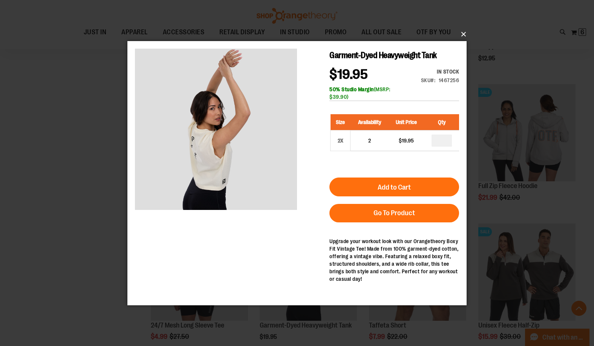
click at [464, 30] on button "×" at bounding box center [299, 34] width 339 height 17
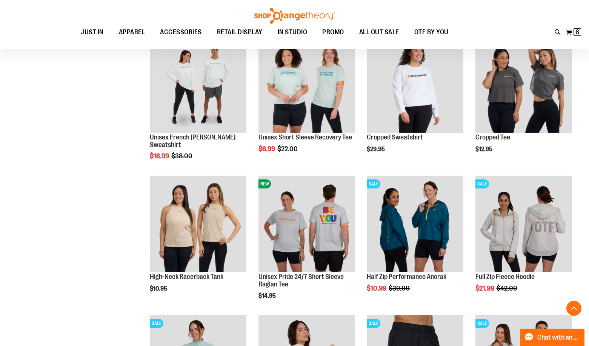
scroll to position [4978, 0]
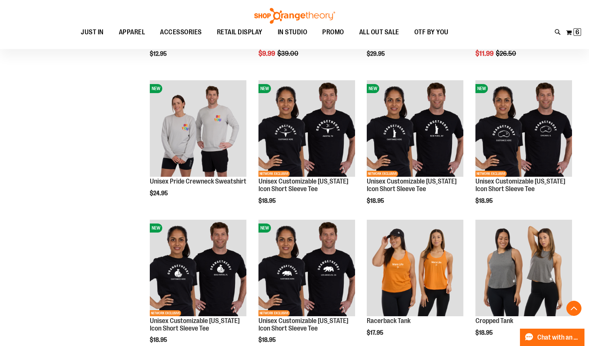
scroll to position [4526, 0]
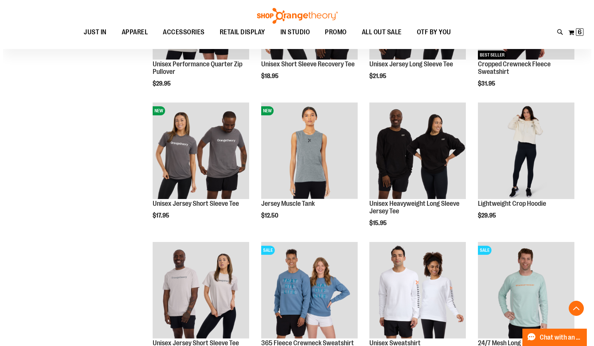
scroll to position [4375, 0]
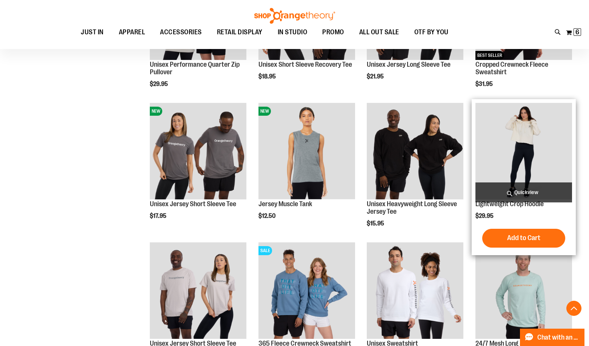
click at [515, 192] on span "Quickview" at bounding box center [523, 193] width 97 height 20
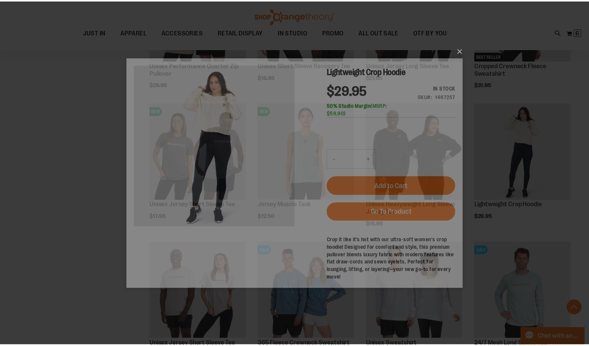
scroll to position [0, 0]
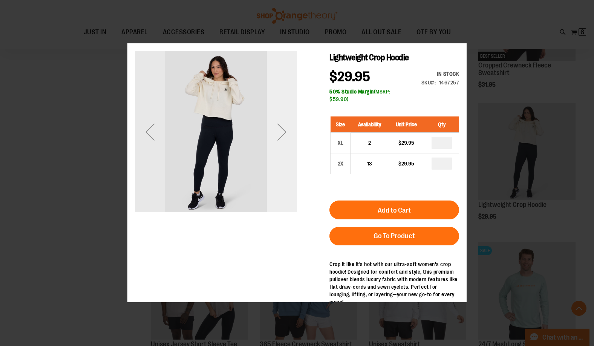
click at [288, 156] on div "Next" at bounding box center [282, 132] width 30 height 162
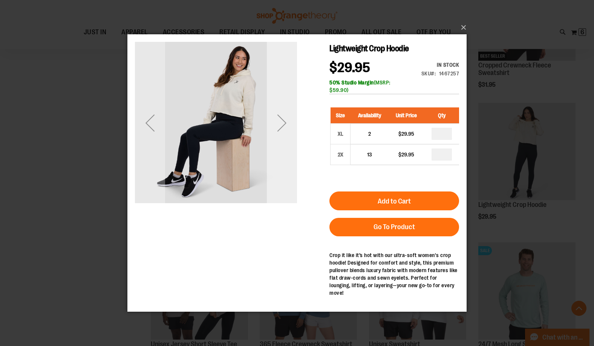
click at [283, 150] on div "Next" at bounding box center [282, 123] width 30 height 162
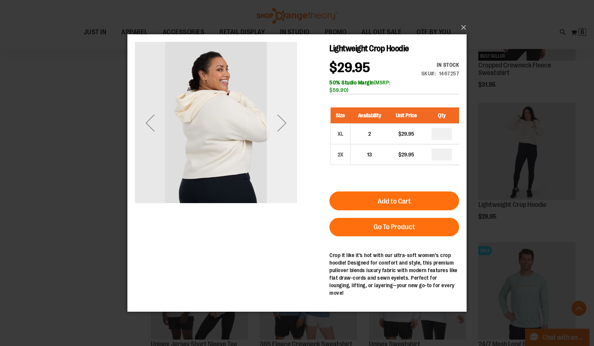
click at [283, 150] on div "Next" at bounding box center [282, 123] width 30 height 162
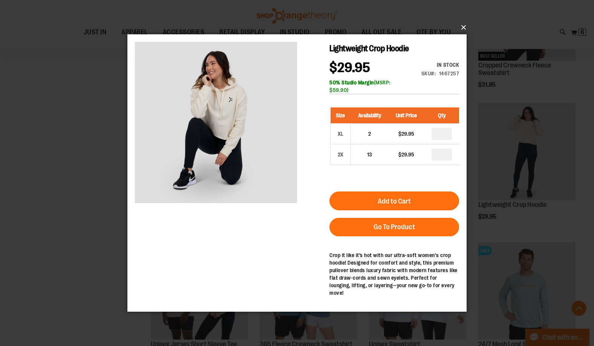
click at [461, 24] on button "×" at bounding box center [299, 27] width 339 height 17
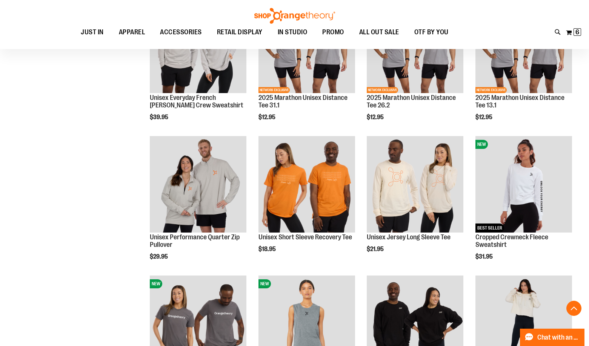
scroll to position [4186, 0]
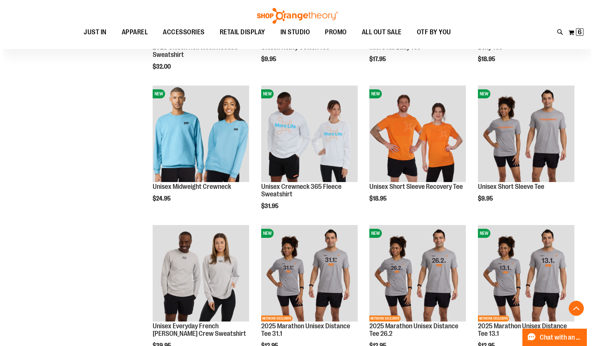
scroll to position [3960, 0]
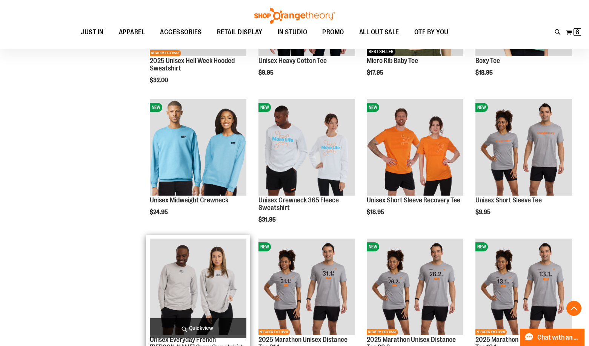
click at [201, 327] on span "Quickview" at bounding box center [198, 328] width 97 height 20
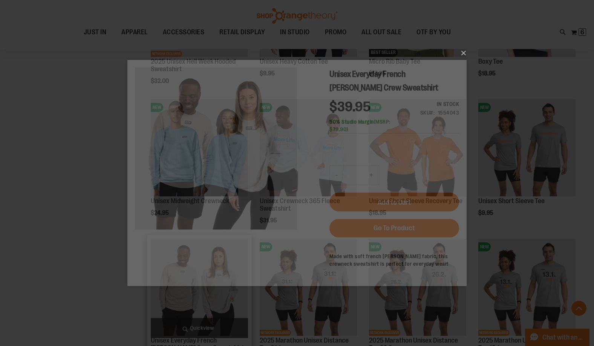
scroll to position [0, 0]
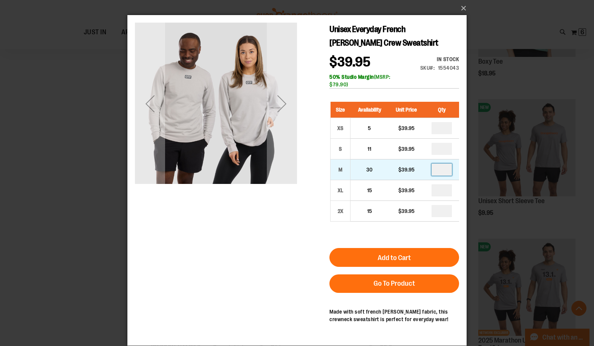
click at [450, 170] on input "number" at bounding box center [442, 170] width 20 height 12
type input "*"
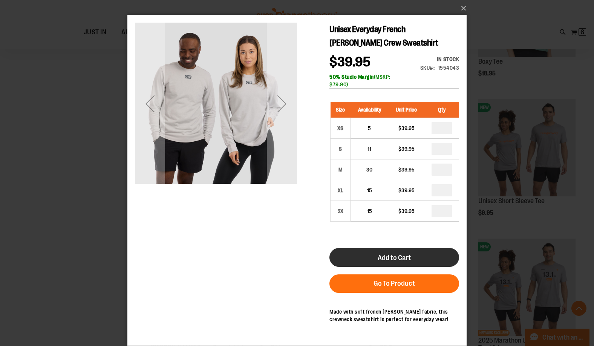
click at [429, 255] on button "Add to Cart" at bounding box center [395, 257] width 130 height 19
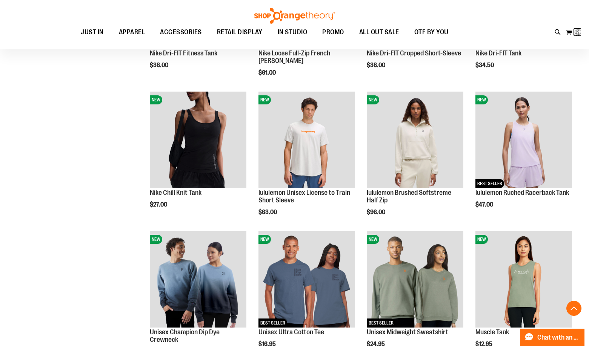
scroll to position [56, 0]
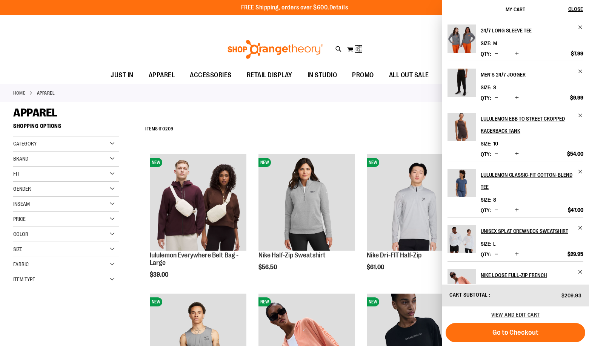
click at [360, 124] on div "**********" at bounding box center [358, 130] width 434 height 20
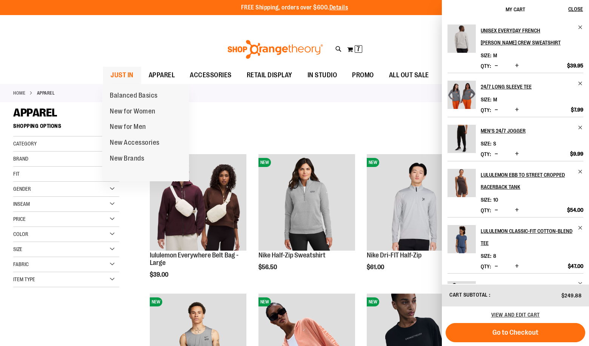
click at [115, 77] on span "JUST IN" at bounding box center [121, 75] width 23 height 17
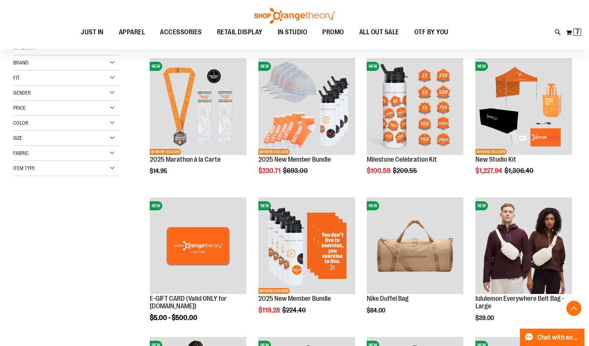
scroll to position [150, 0]
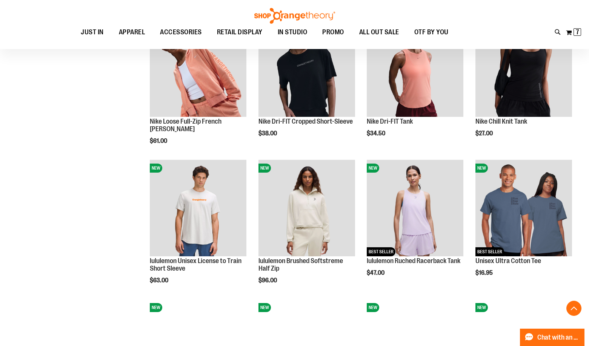
scroll to position [565, 0]
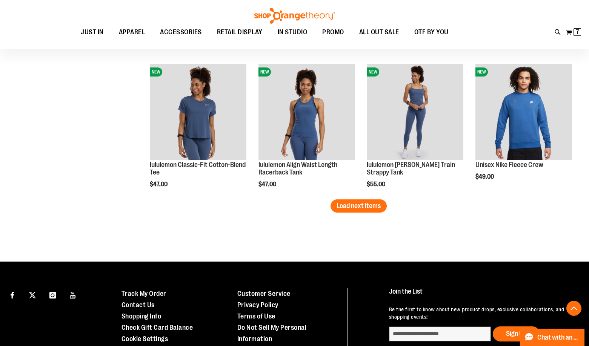
scroll to position [1206, 0]
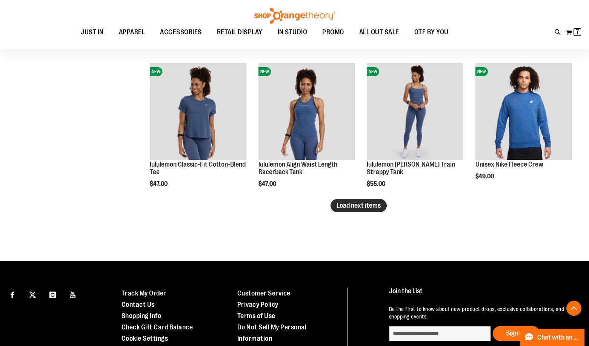
type input "**********"
click at [359, 201] on button "Load next items" at bounding box center [358, 205] width 56 height 13
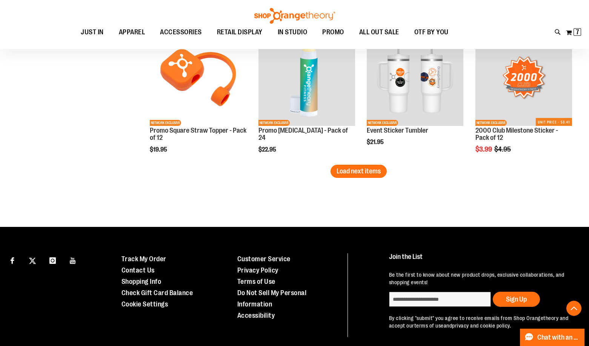
scroll to position [1621, 0]
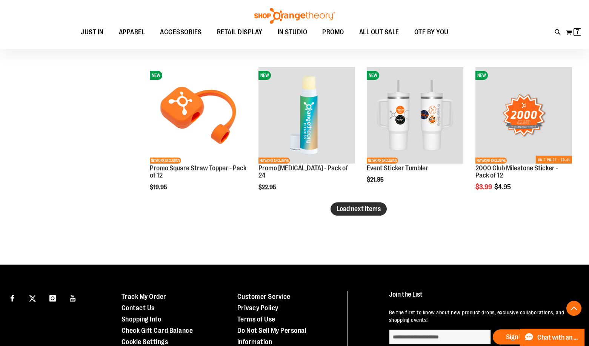
click at [359, 204] on button "Load next items" at bounding box center [358, 208] width 56 height 13
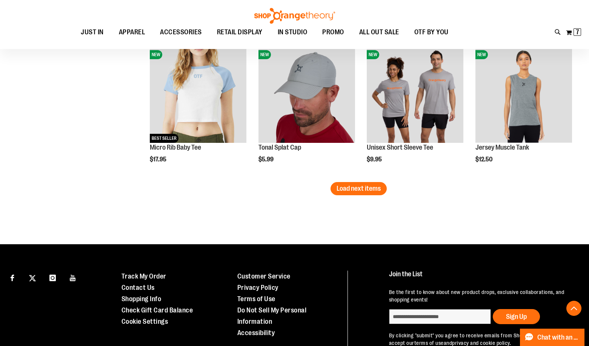
scroll to position [2074, 0]
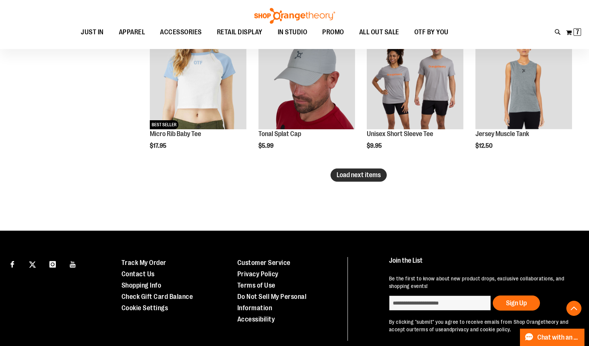
click at [361, 177] on span "Load next items" at bounding box center [358, 175] width 44 height 8
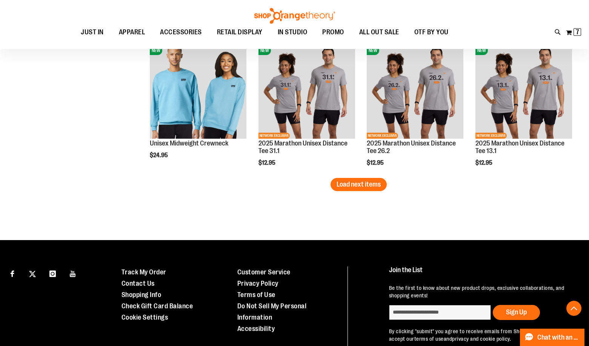
scroll to position [2525, 0]
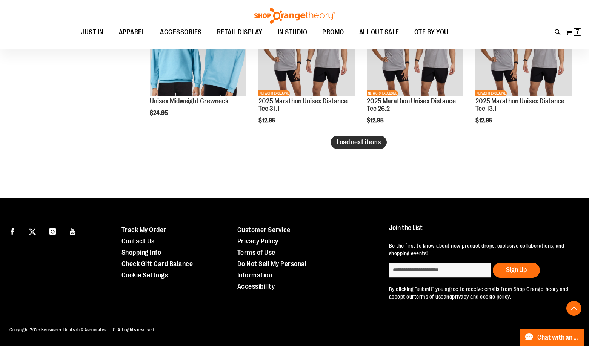
click at [360, 146] on span "Load next items" at bounding box center [358, 142] width 44 height 8
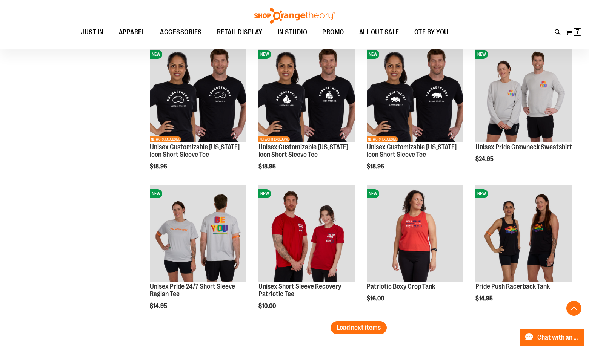
scroll to position [2827, 0]
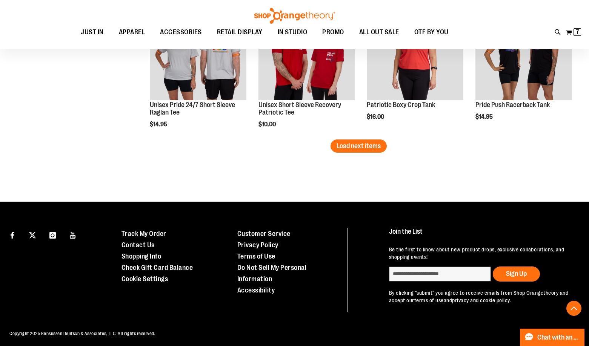
click at [360, 146] on span "Load next items" at bounding box center [358, 146] width 44 height 8
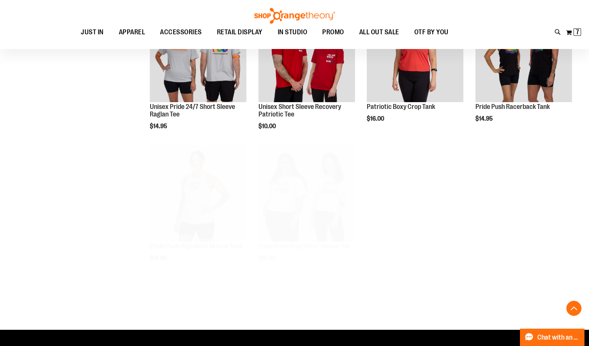
scroll to position [2940, 0]
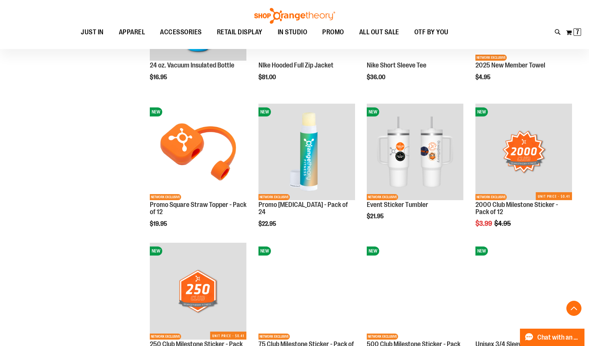
scroll to position [1582, 0]
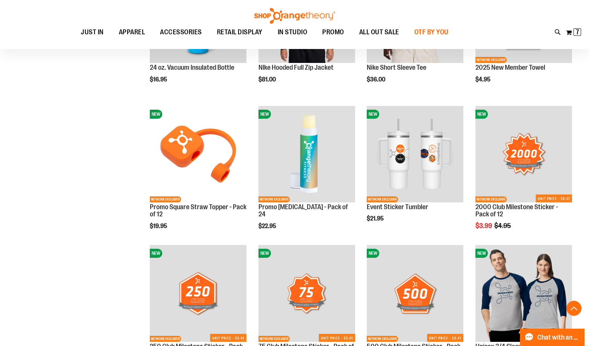
click at [433, 30] on span "OTF BY YOU" at bounding box center [431, 32] width 34 height 17
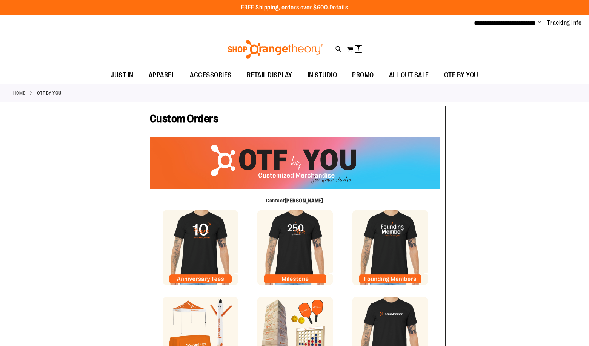
type input "*****"
type input "**********"
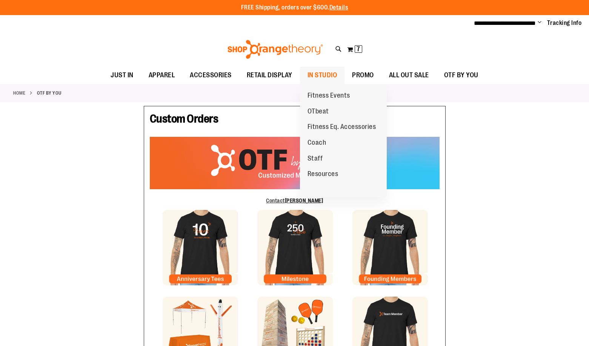
type input "**********"
click at [318, 75] on span "IN STUDIO" at bounding box center [322, 75] width 30 height 17
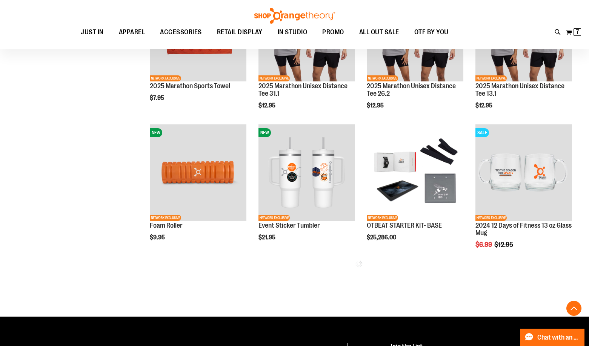
scroll to position [377, 0]
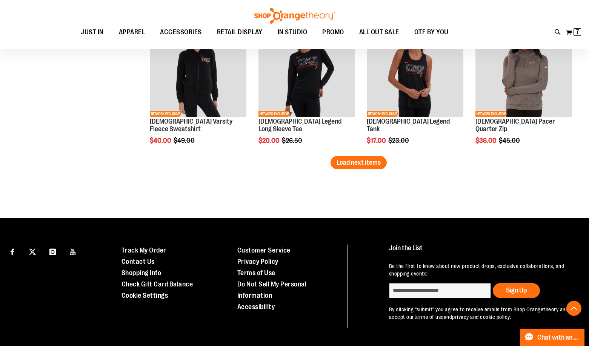
scroll to position [1270, 0]
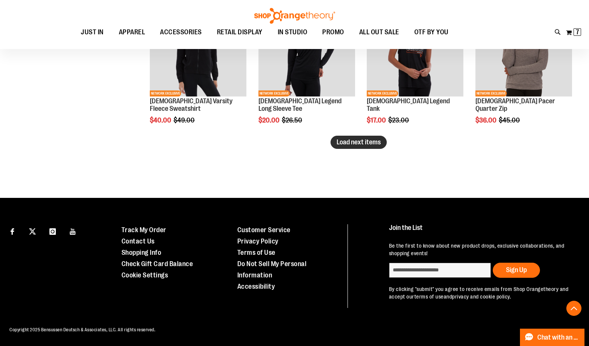
type input "**********"
click at [366, 141] on span "Load next items" at bounding box center [358, 142] width 44 height 8
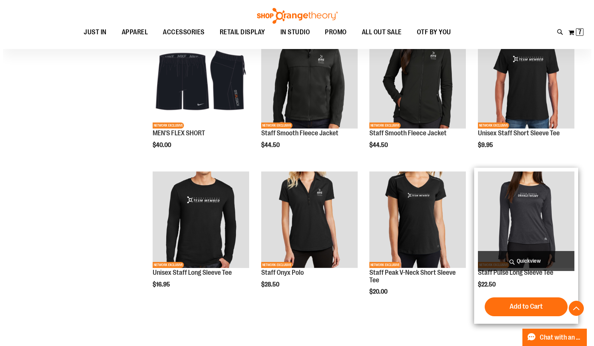
scroll to position [1420, 0]
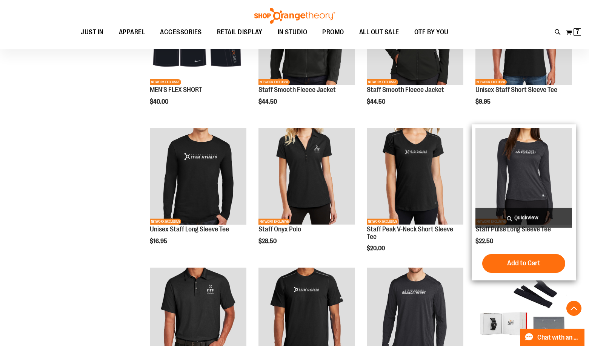
click at [510, 213] on span "Quickview" at bounding box center [523, 218] width 97 height 20
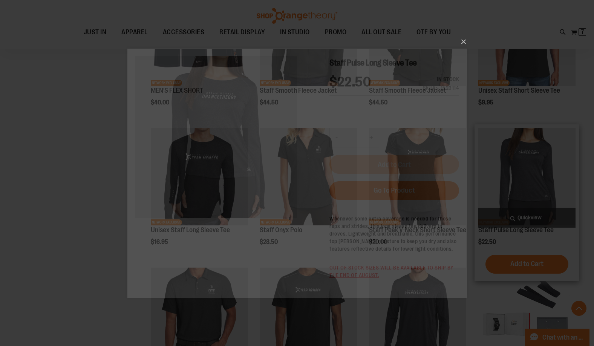
scroll to position [0, 0]
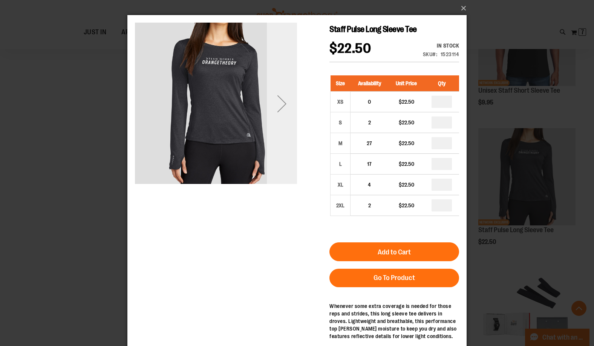
click at [281, 135] on div "Next" at bounding box center [282, 104] width 30 height 162
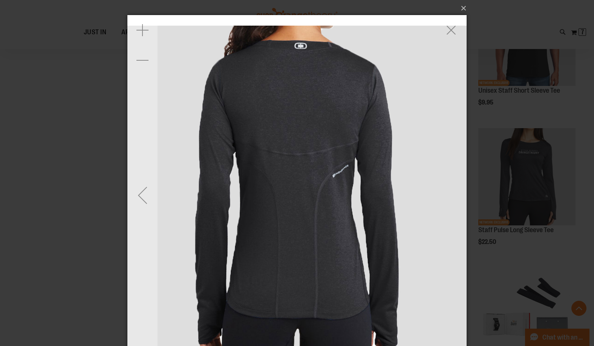
click at [449, 195] on img "carousel" at bounding box center [296, 195] width 339 height 339
click at [138, 197] on div "Previous" at bounding box center [142, 195] width 30 height 30
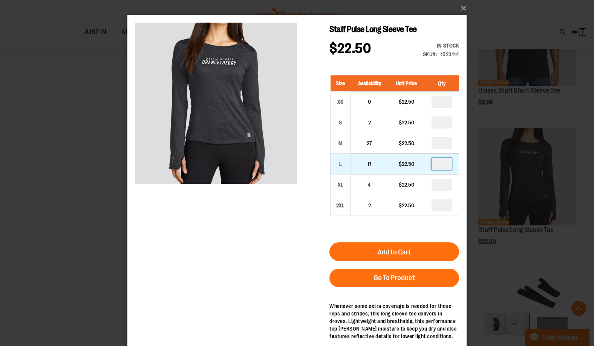
click at [446, 163] on input "number" at bounding box center [442, 164] width 20 height 12
type input "*"
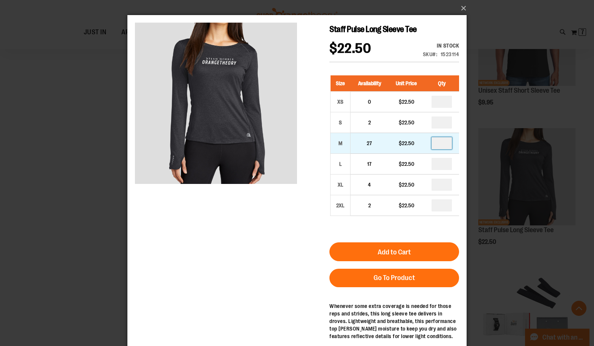
type input "*"
click at [446, 145] on input "number" at bounding box center [442, 143] width 20 height 12
type input "*"
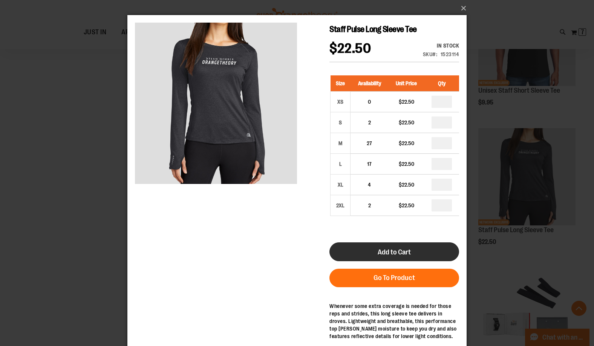
click at [411, 245] on button "Add to Cart" at bounding box center [395, 251] width 130 height 19
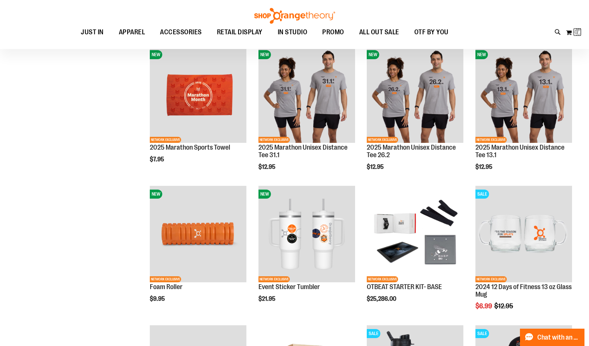
scroll to position [1, 0]
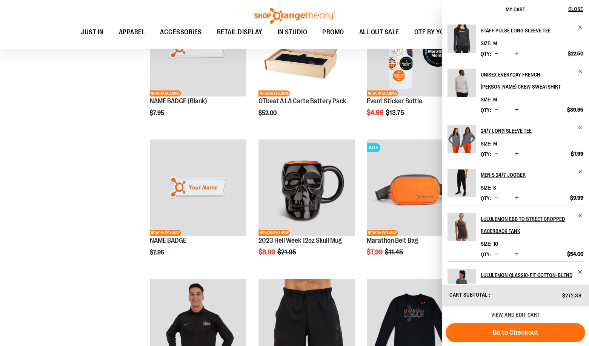
scroll to position [679, 0]
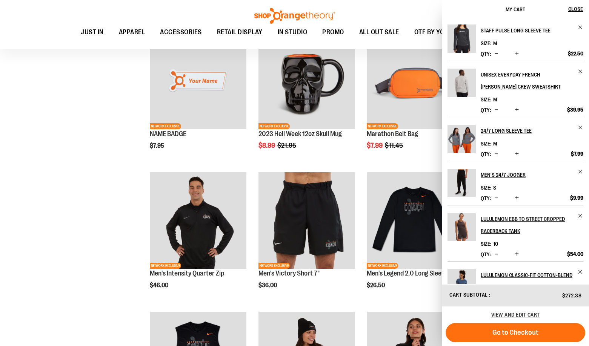
click at [95, 232] on div "**********" at bounding box center [294, 315] width 562 height 1750
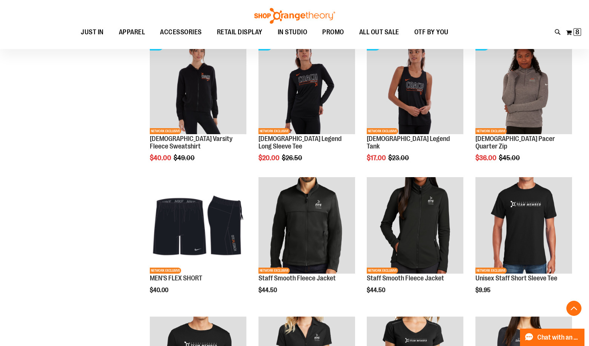
scroll to position [1244, 0]
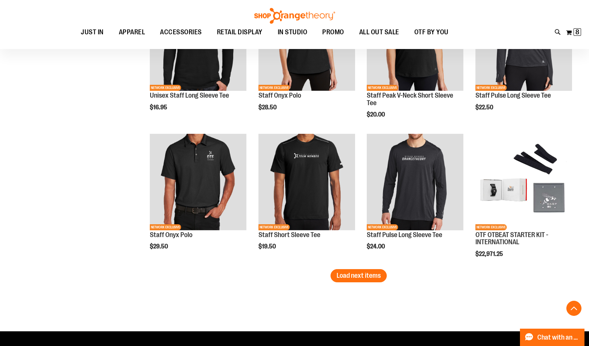
scroll to position [1584, 0]
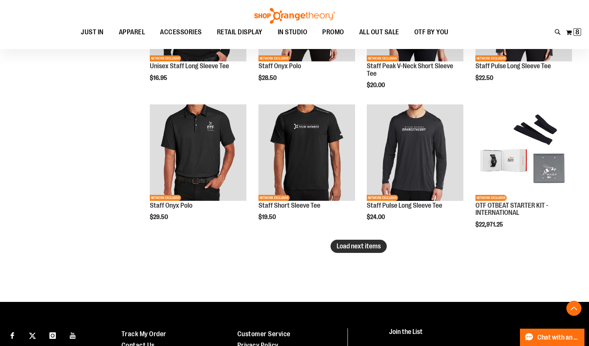
click at [360, 250] on span "Load next items" at bounding box center [358, 246] width 44 height 8
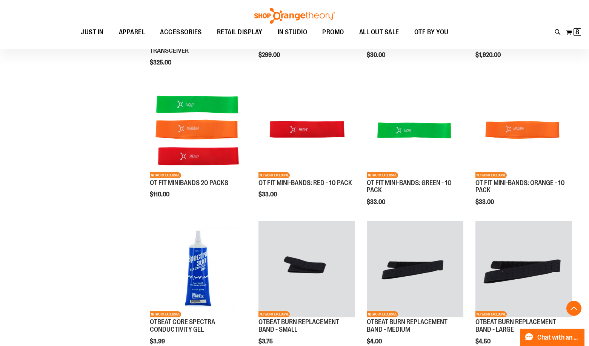
scroll to position [2036, 0]
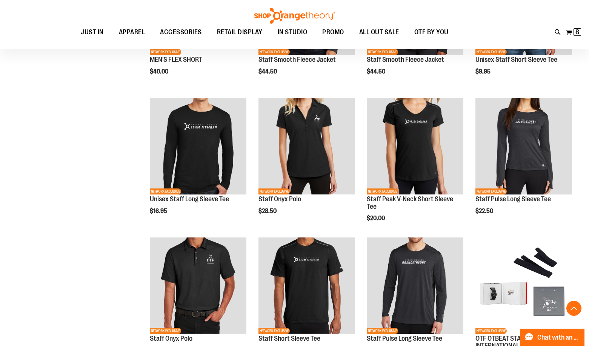
scroll to position [1395, 0]
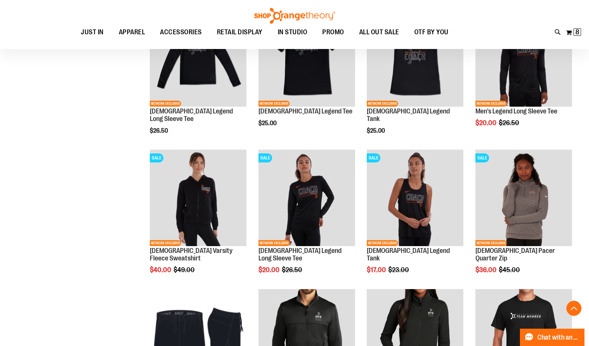
scroll to position [1131, 0]
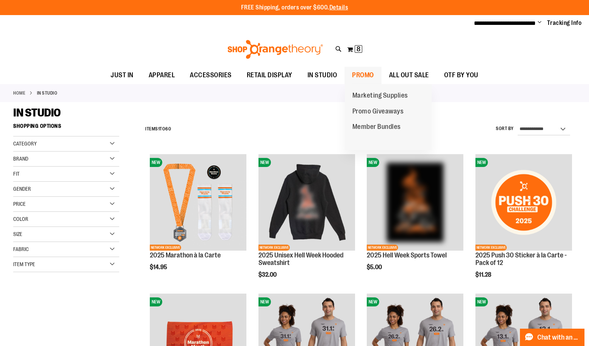
click at [363, 79] on span "PROMO" at bounding box center [363, 75] width 22 height 17
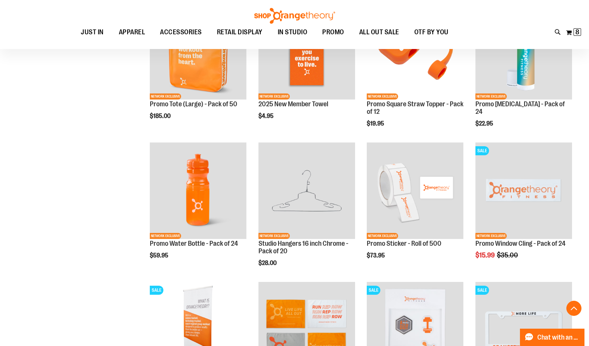
scroll to position [565, 0]
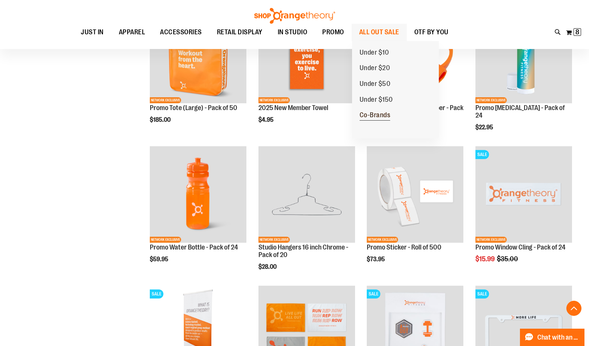
type input "**********"
click at [369, 117] on span "Co-Brands" at bounding box center [374, 115] width 31 height 9
click at [380, 116] on span "Co-Brands" at bounding box center [374, 115] width 31 height 9
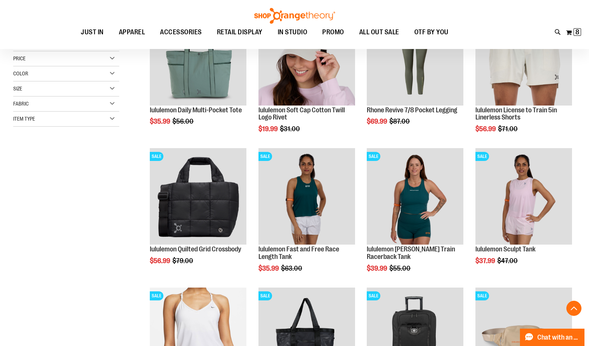
scroll to position [150, 0]
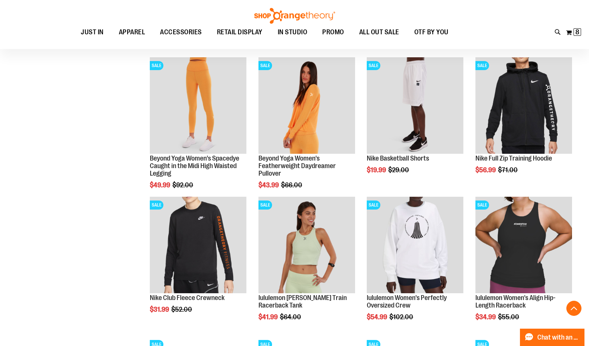
scroll to position [528, 0]
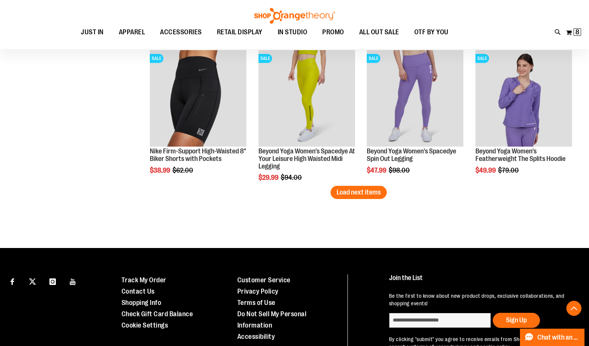
scroll to position [1206, 0]
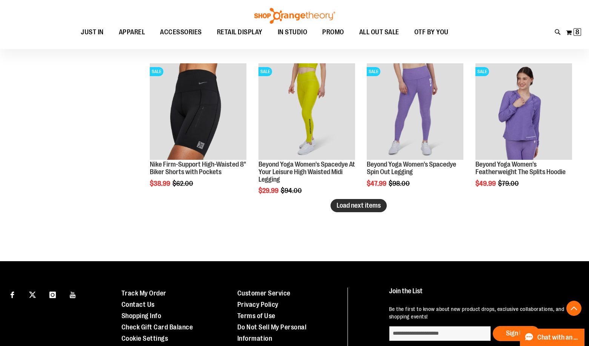
type input "**********"
click at [354, 203] on span "Load next items" at bounding box center [358, 206] width 44 height 8
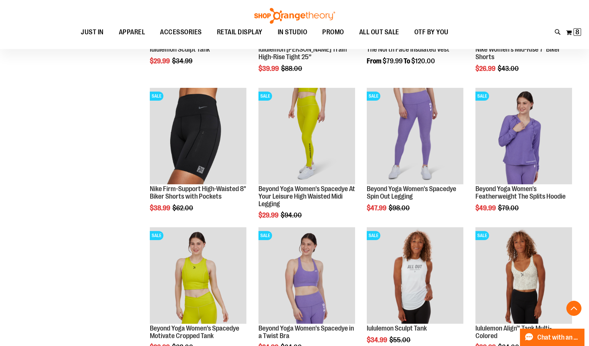
scroll to position [1169, 0]
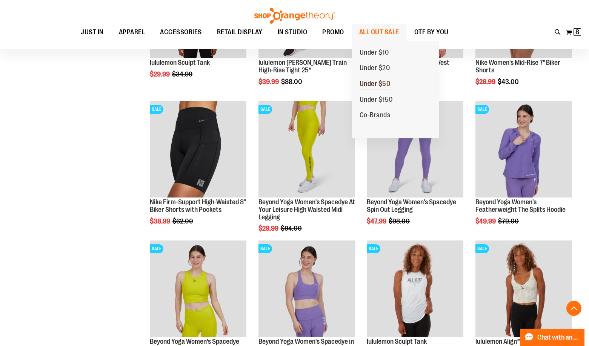
click at [370, 85] on span "Under $50" at bounding box center [374, 84] width 31 height 9
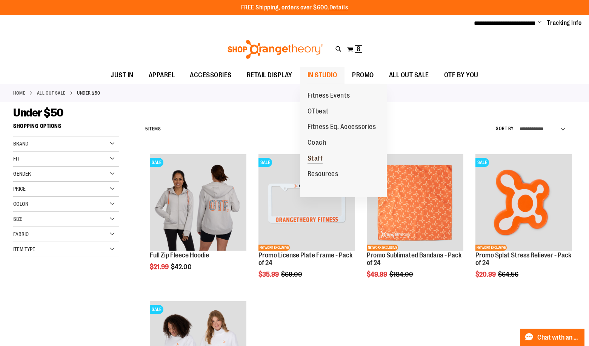
type input "**********"
click at [311, 155] on span "Staff" at bounding box center [314, 159] width 15 height 9
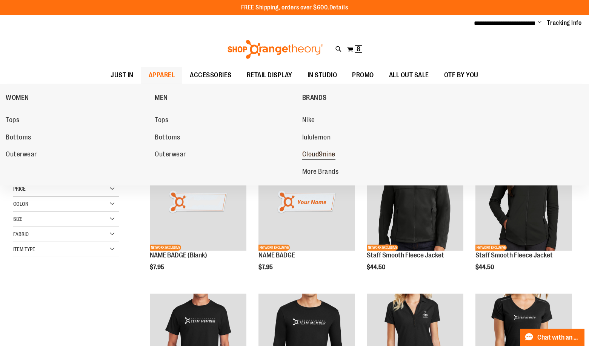
type input "**********"
click at [317, 156] on span "Cloud9nine" at bounding box center [318, 154] width 33 height 9
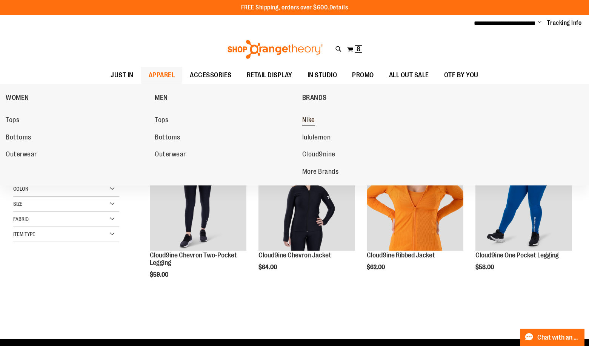
type input "**********"
click at [313, 120] on span "Nike" at bounding box center [308, 120] width 13 height 9
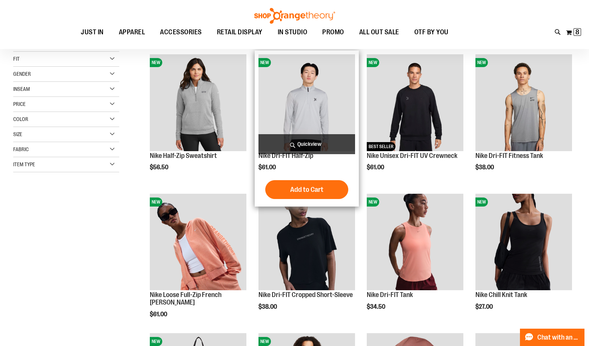
scroll to position [113, 0]
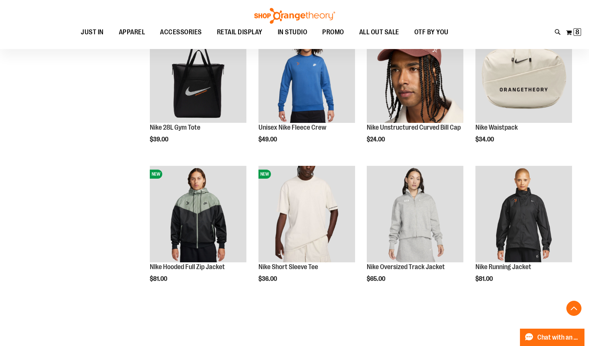
scroll to position [414, 0]
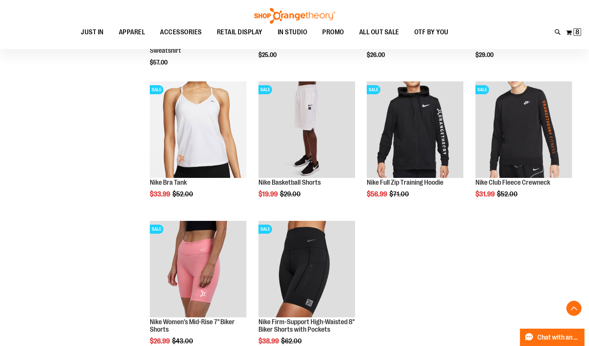
scroll to position [641, 0]
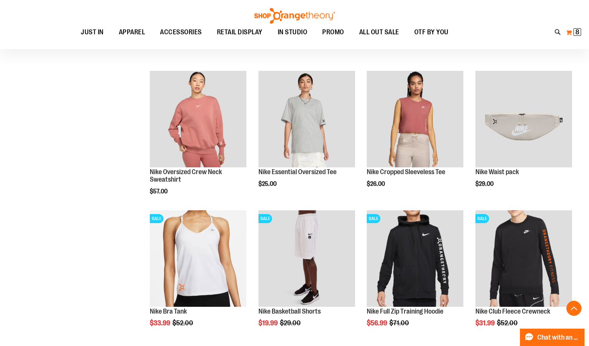
type input "**********"
click at [574, 34] on span "8 8 items" at bounding box center [577, 32] width 8 height 8
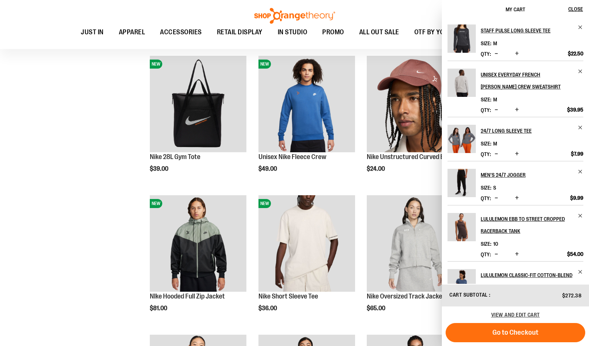
click at [60, 213] on div "**********" at bounding box center [294, 268] width 562 height 1052
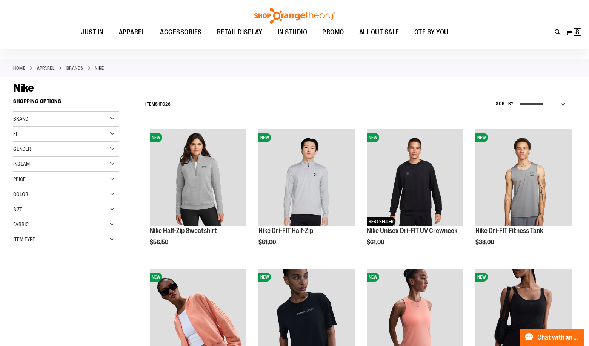
scroll to position [37, 0]
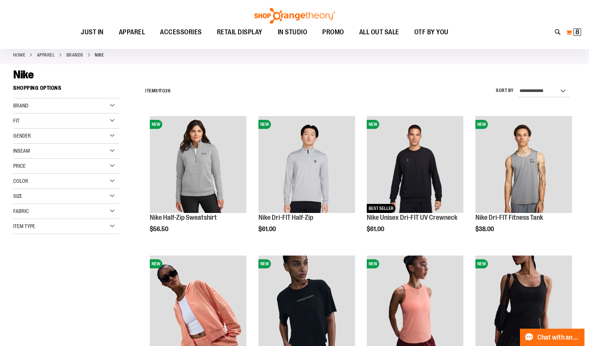
click at [577, 32] on span "8" at bounding box center [577, 32] width 4 height 8
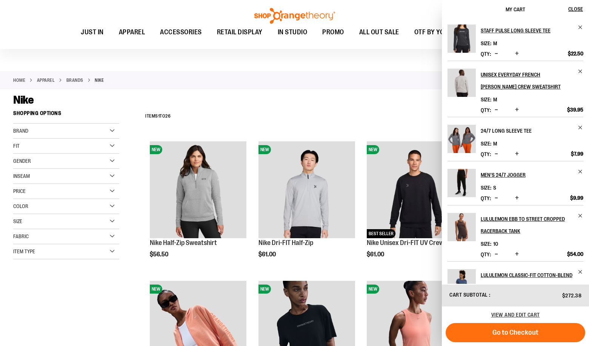
scroll to position [0, 0]
